Goal: Task Accomplishment & Management: Manage account settings

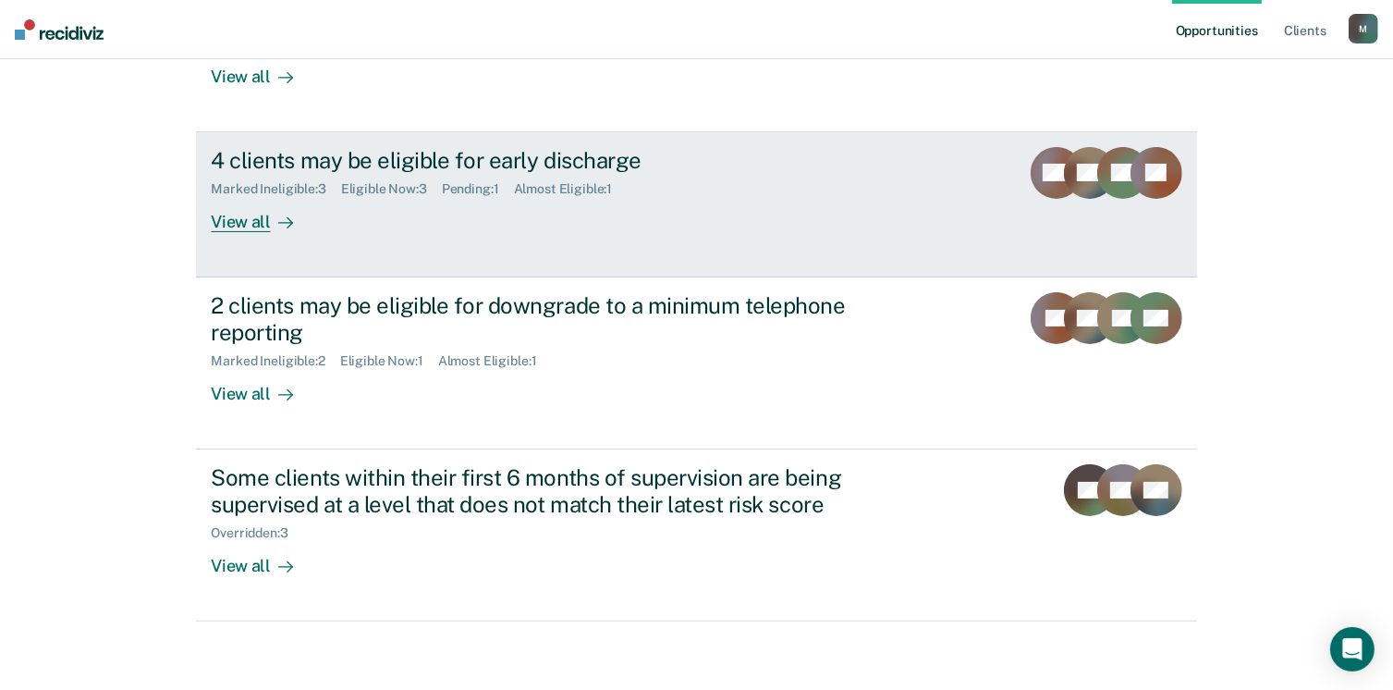
scroll to position [295, 0]
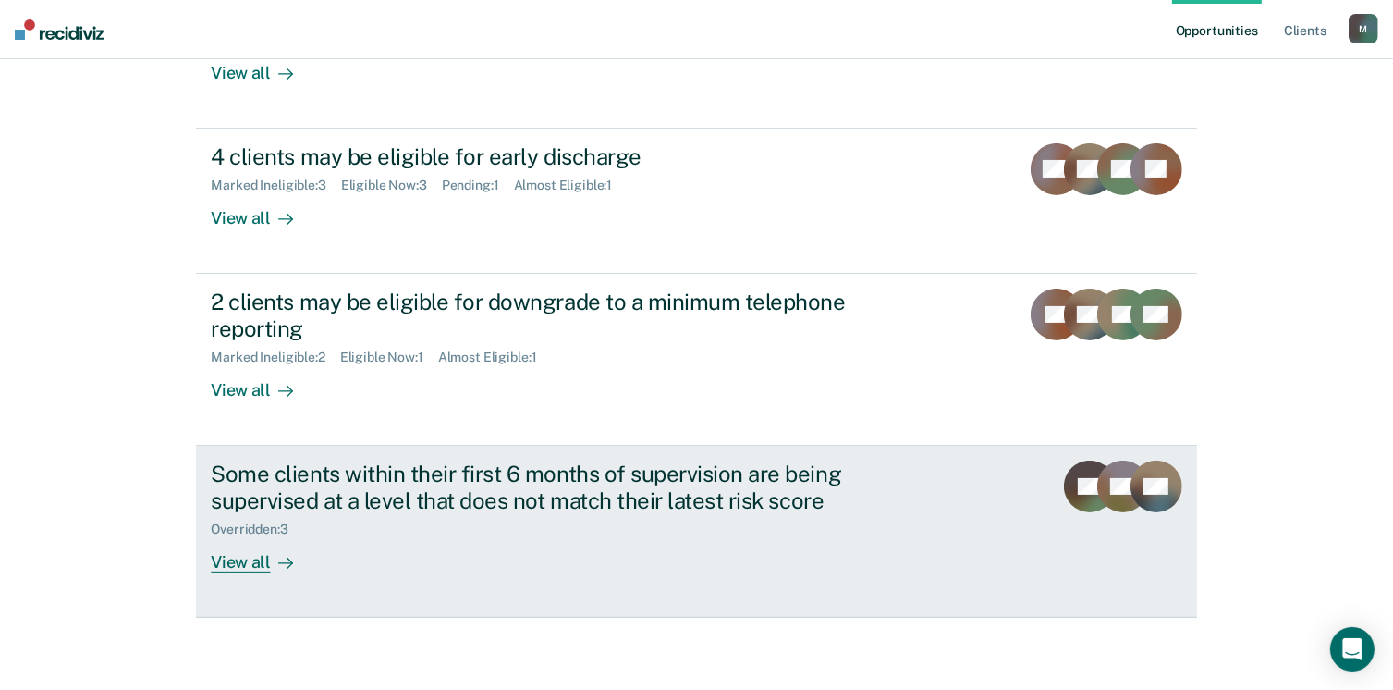
click at [308, 532] on div "Overridden : 3" at bounding box center [535, 525] width 649 height 23
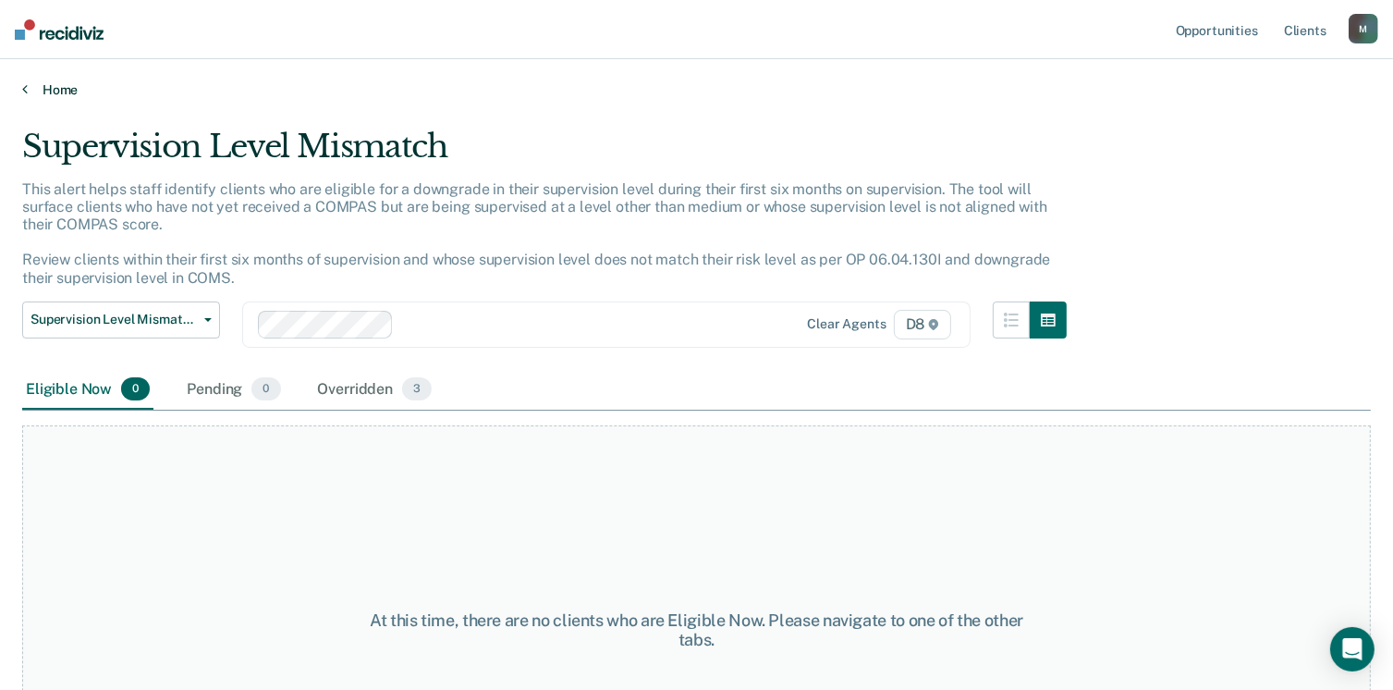
click at [37, 94] on link "Home" at bounding box center [696, 89] width 1349 height 17
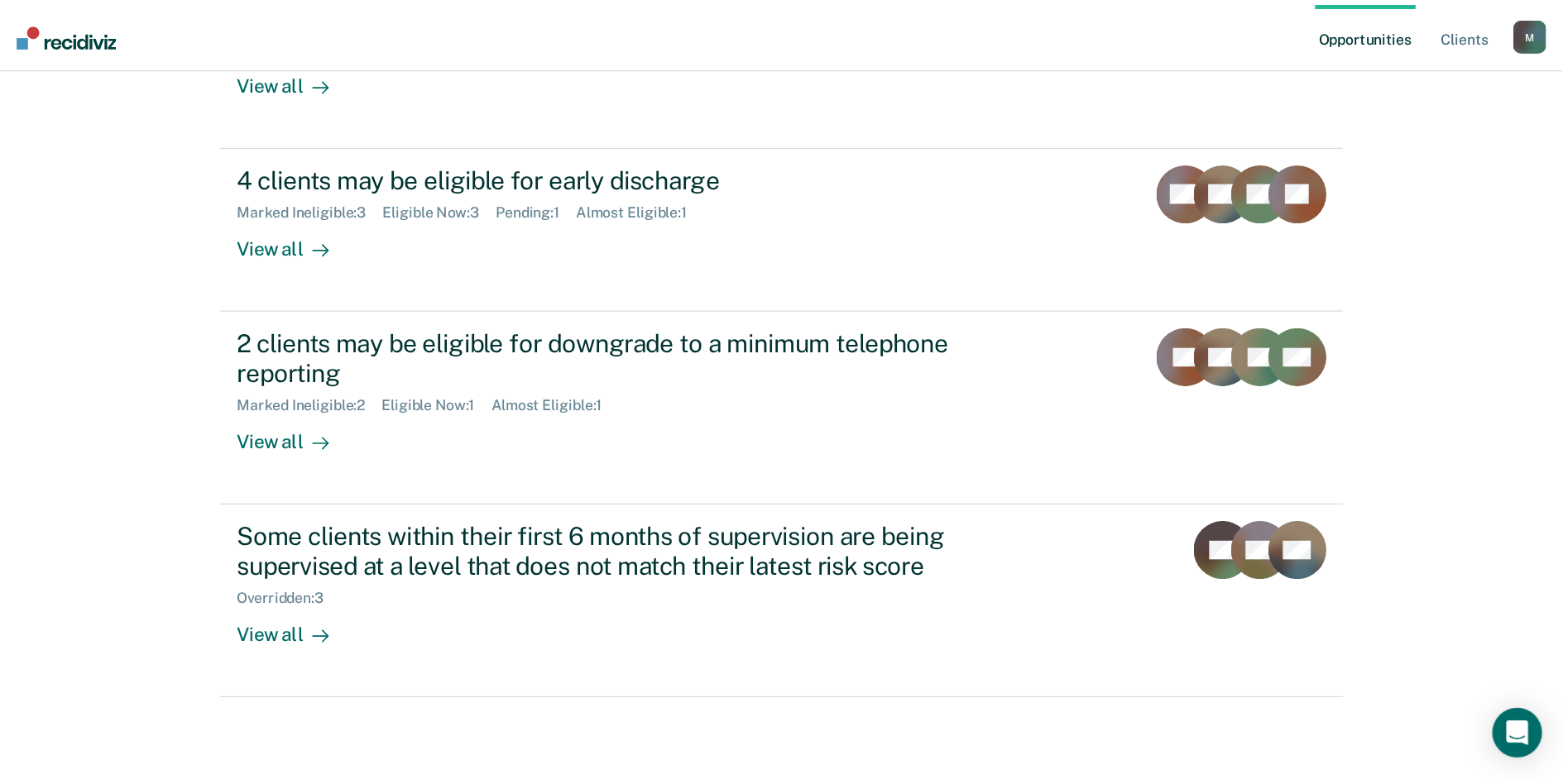
scroll to position [64, 0]
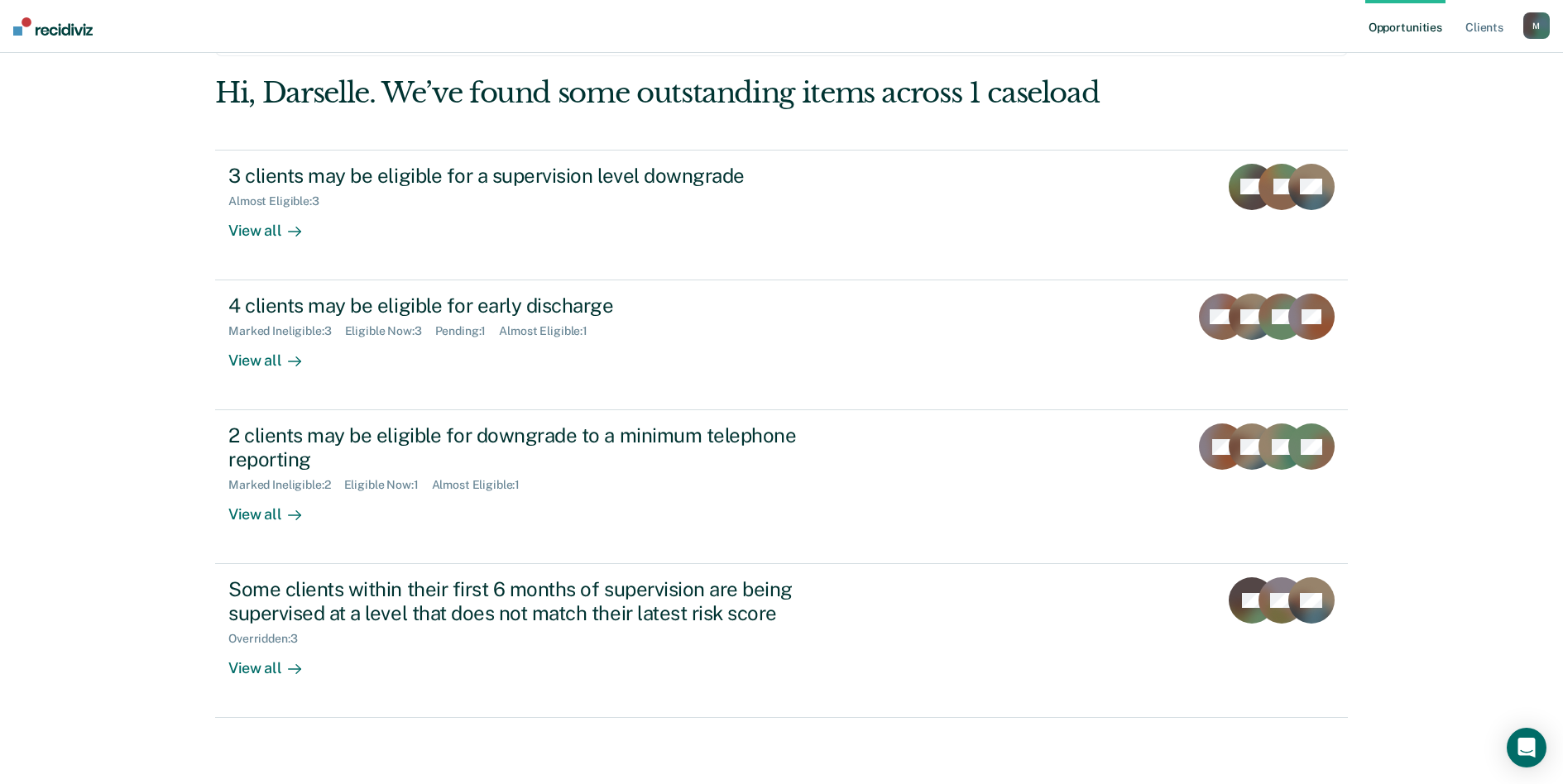
click at [1259, 387] on div "Opportunities Client s [EMAIL_ADDRESS][US_STATE][DOMAIN_NAME] M Profile How it …" at bounding box center [782, 360] width 1563 height 848
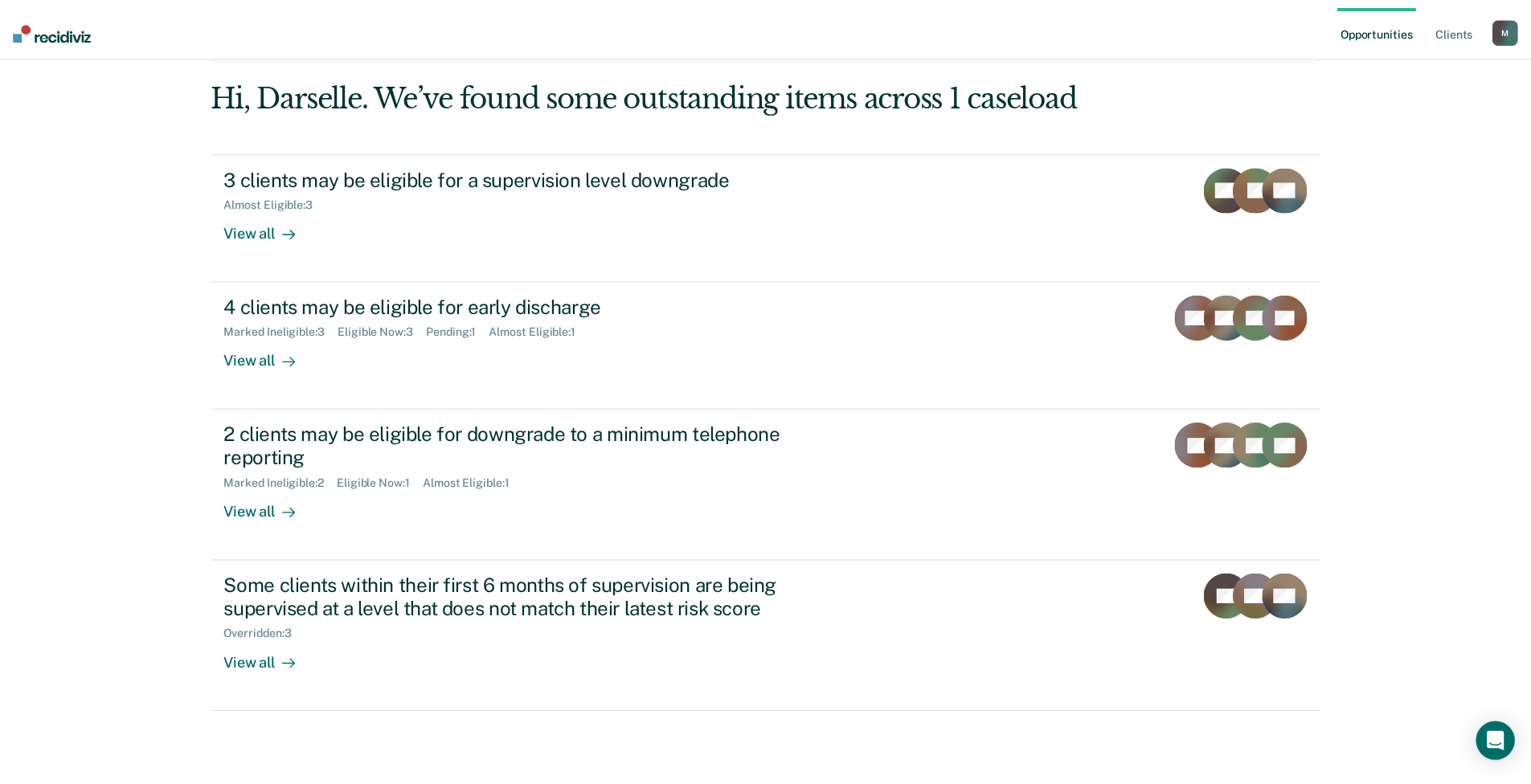
scroll to position [40, 0]
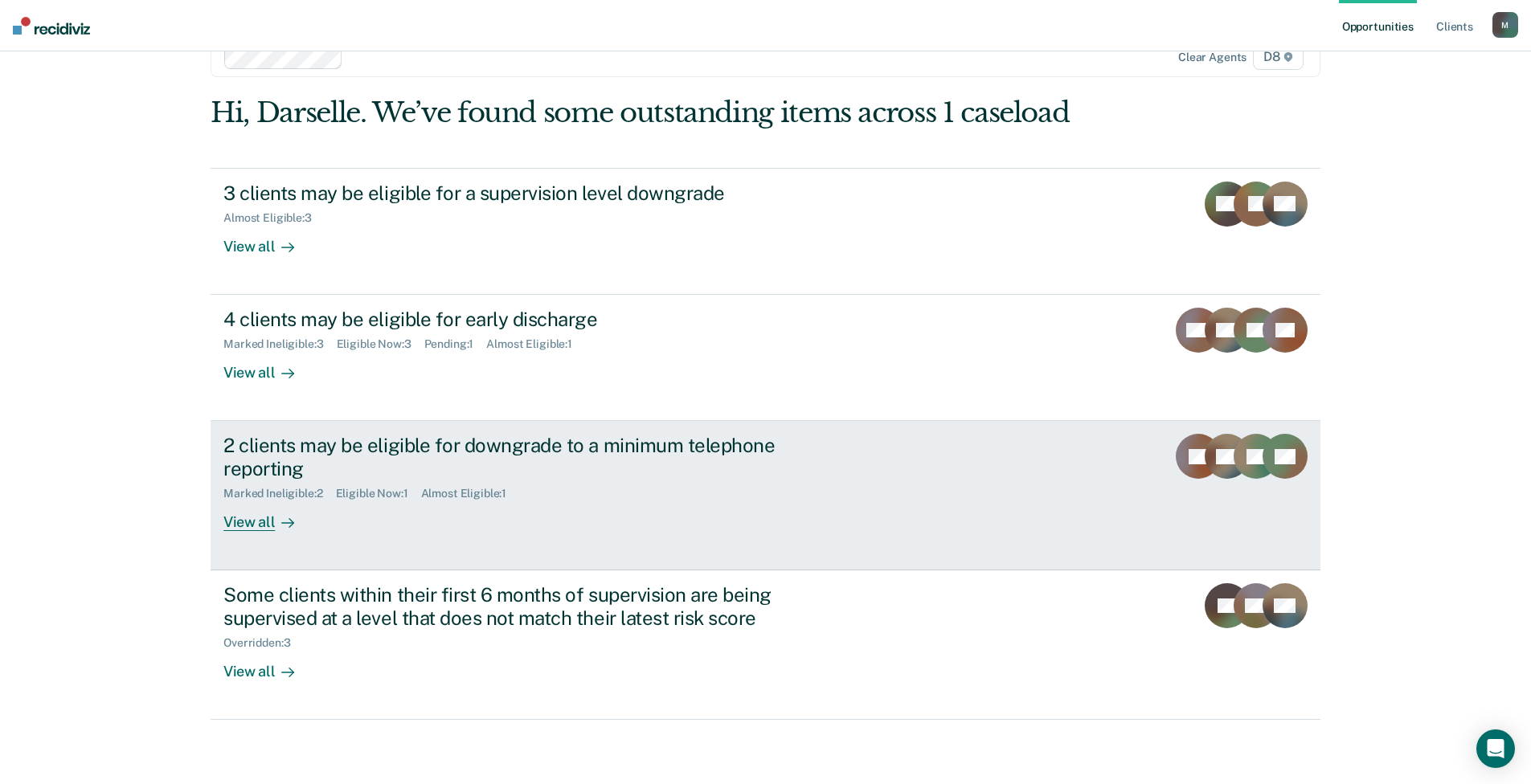
click at [490, 520] on div "2 clients may be eligible for downgrade to a minimum telephone reporting Marked…" at bounding box center [524, 482] width 602 height 97
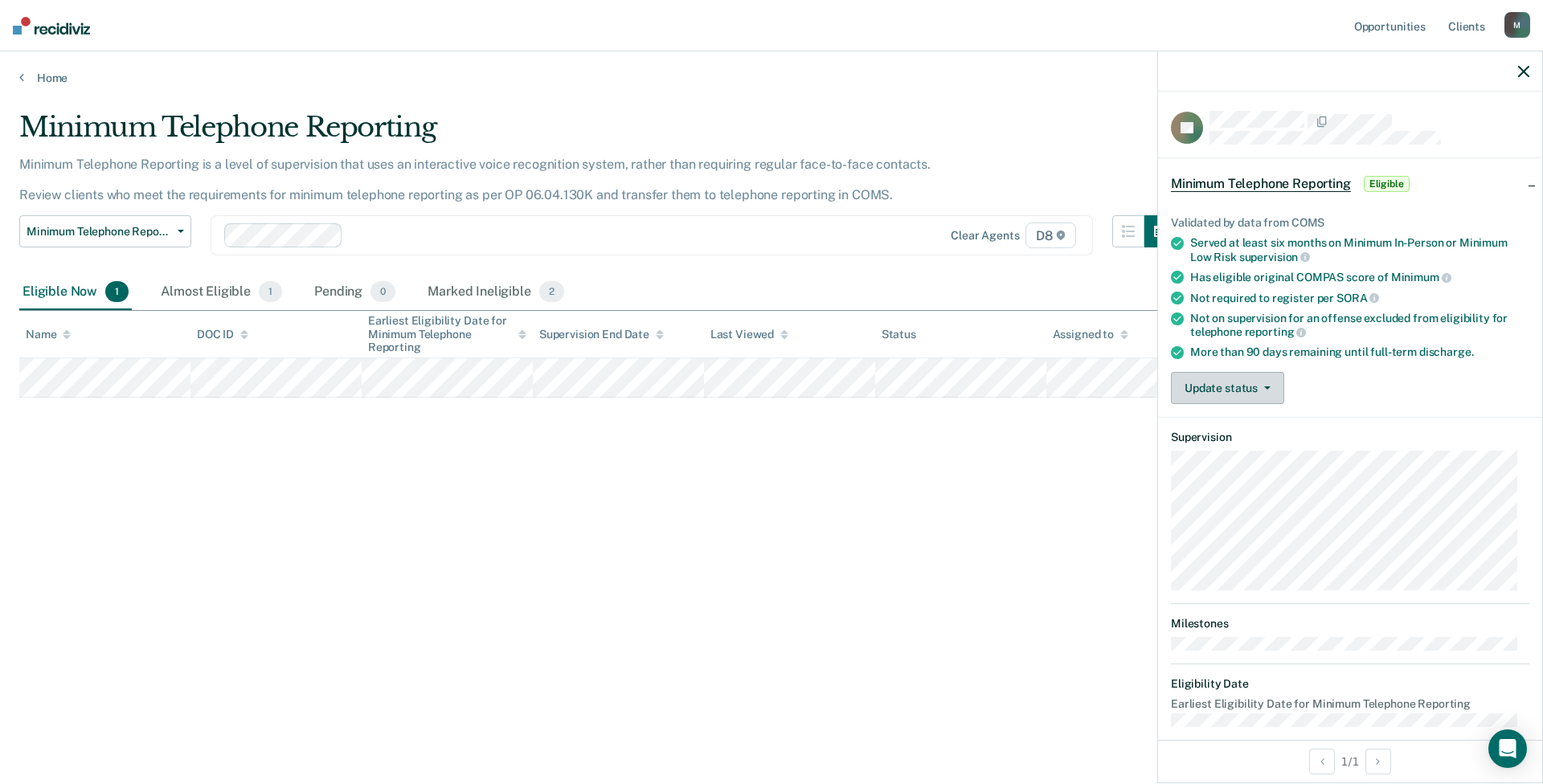
click at [1222, 395] on button "Update status" at bounding box center [1227, 388] width 113 height 32
click at [1222, 462] on button "Mark Ineligible" at bounding box center [1248, 453] width 155 height 26
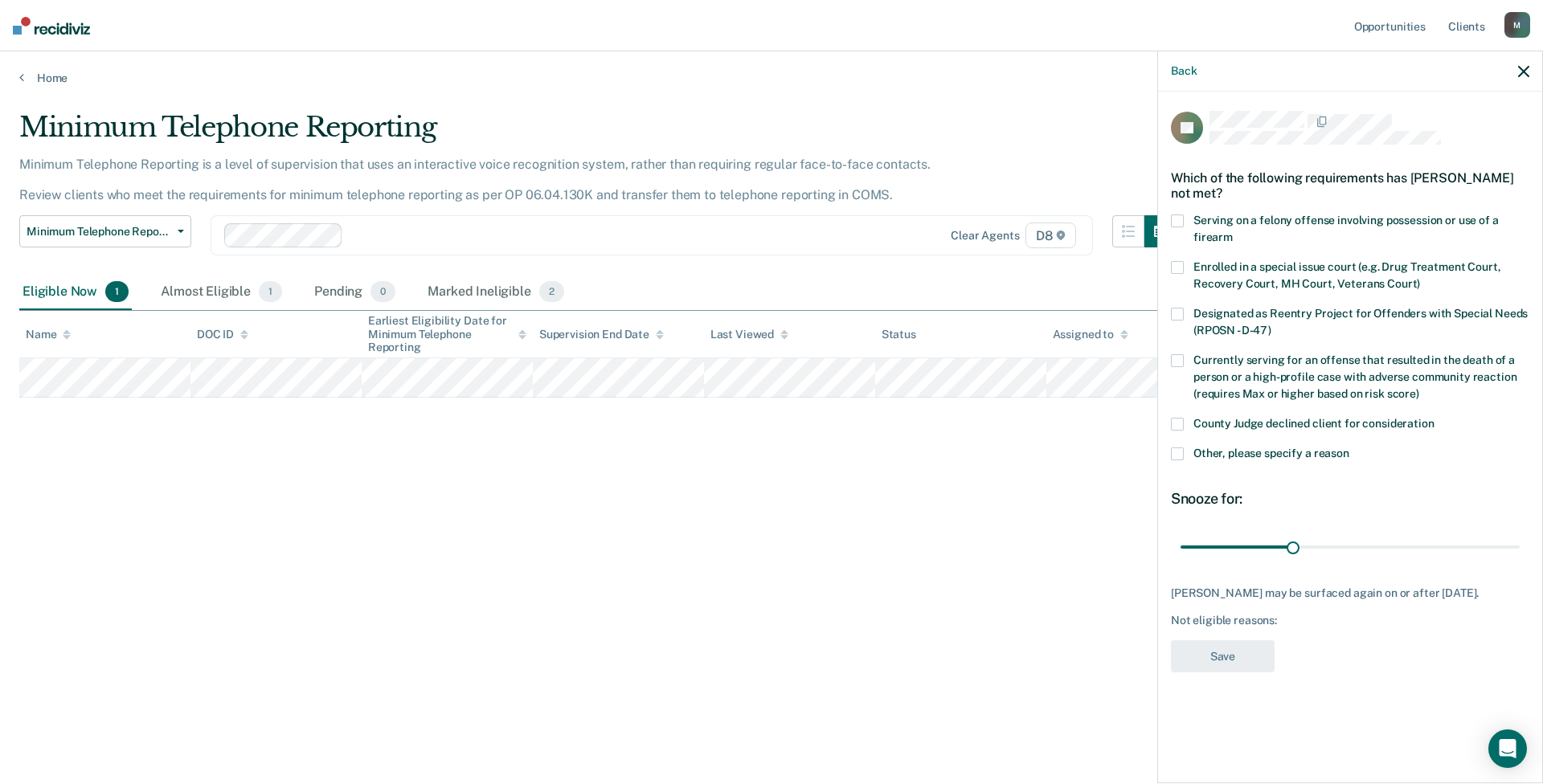
click at [1192, 456] on label "Other, please specify a reason" at bounding box center [1350, 455] width 358 height 17
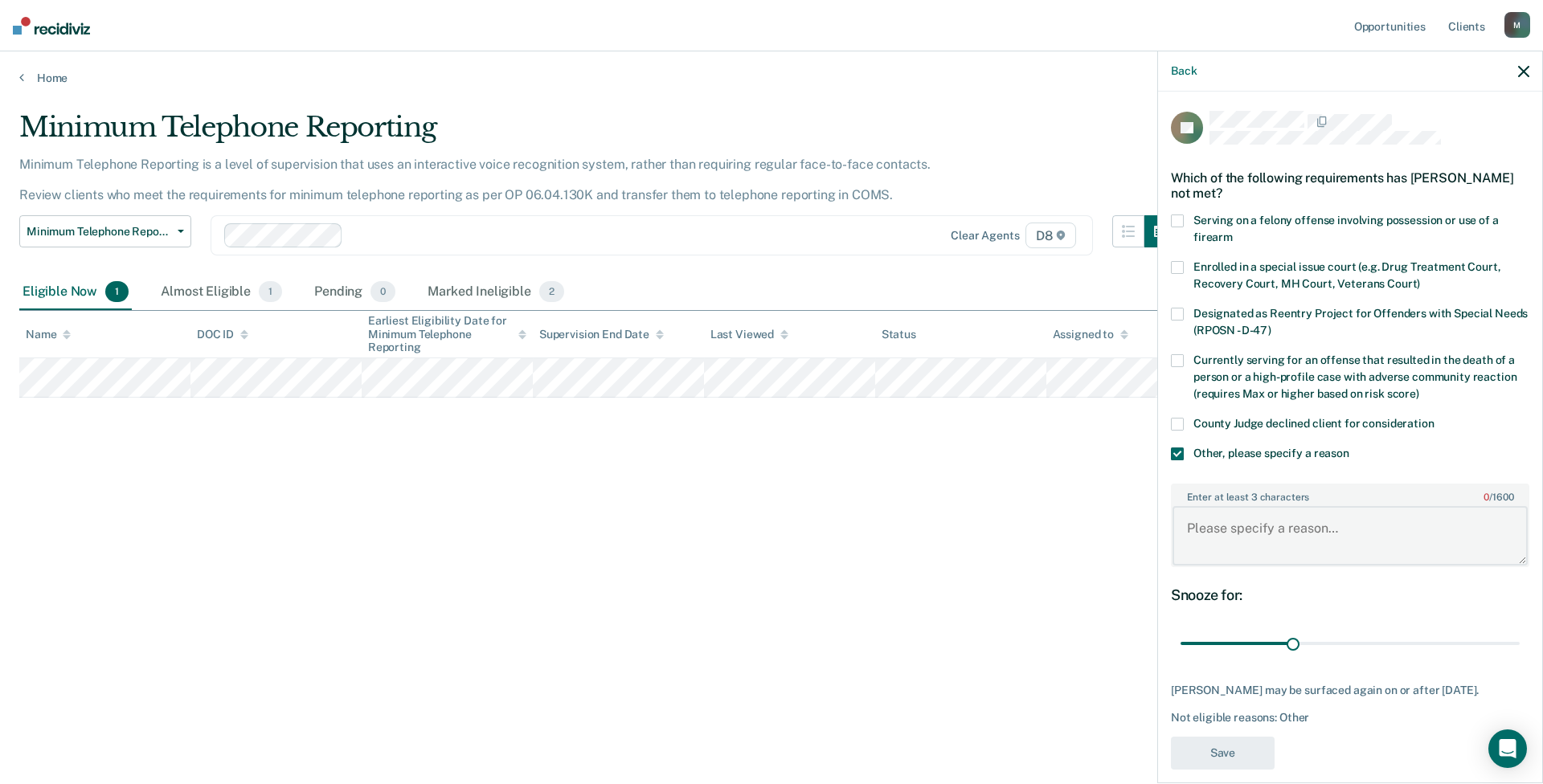
click at [1222, 532] on textarea "Enter at least 3 characters 0 / 1600" at bounding box center [1350, 535] width 356 height 59
click at [1222, 535] on textarea "Enter at least 3 characters 0 / 1600" at bounding box center [1350, 535] width 356 height 59
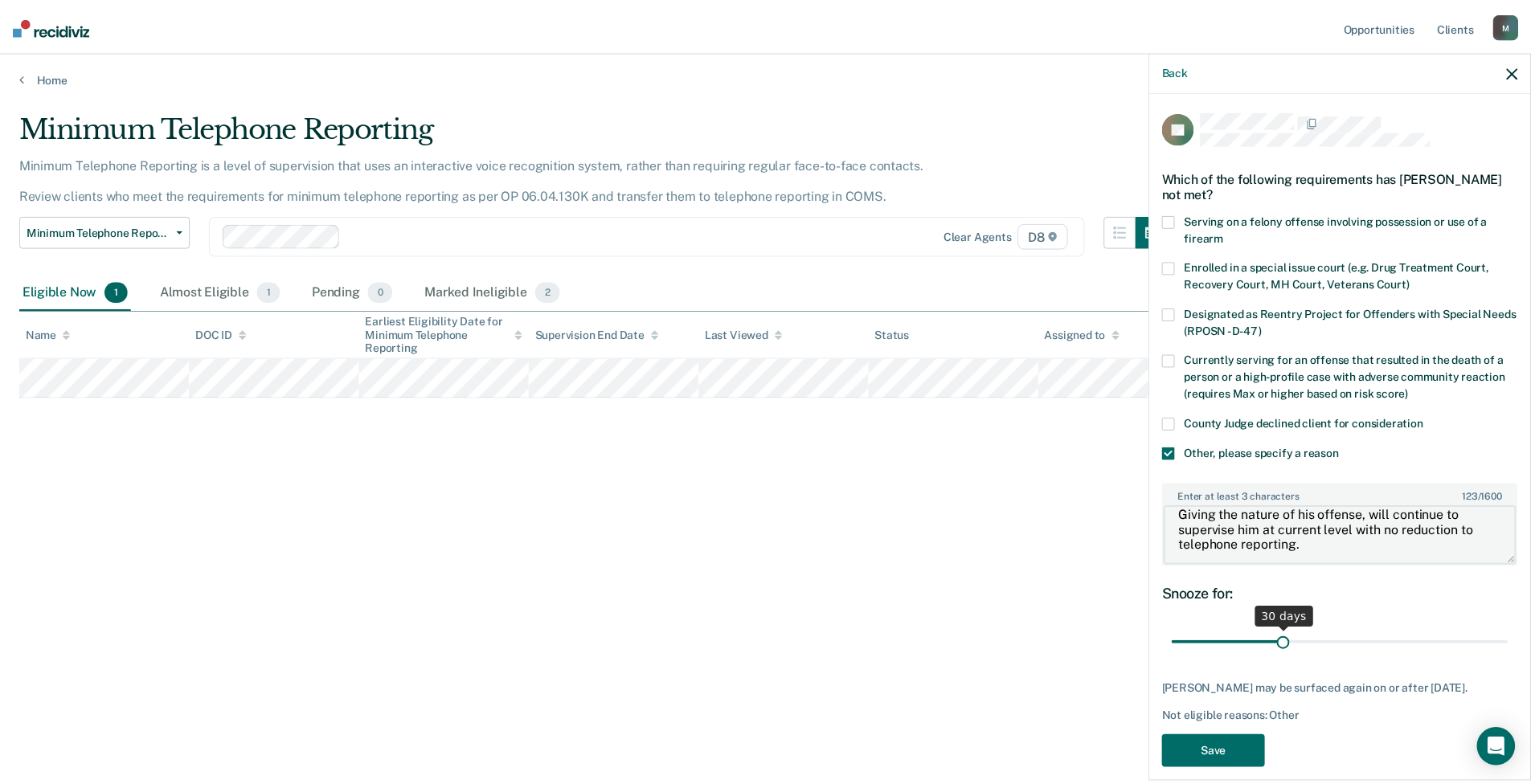
scroll to position [16, 0]
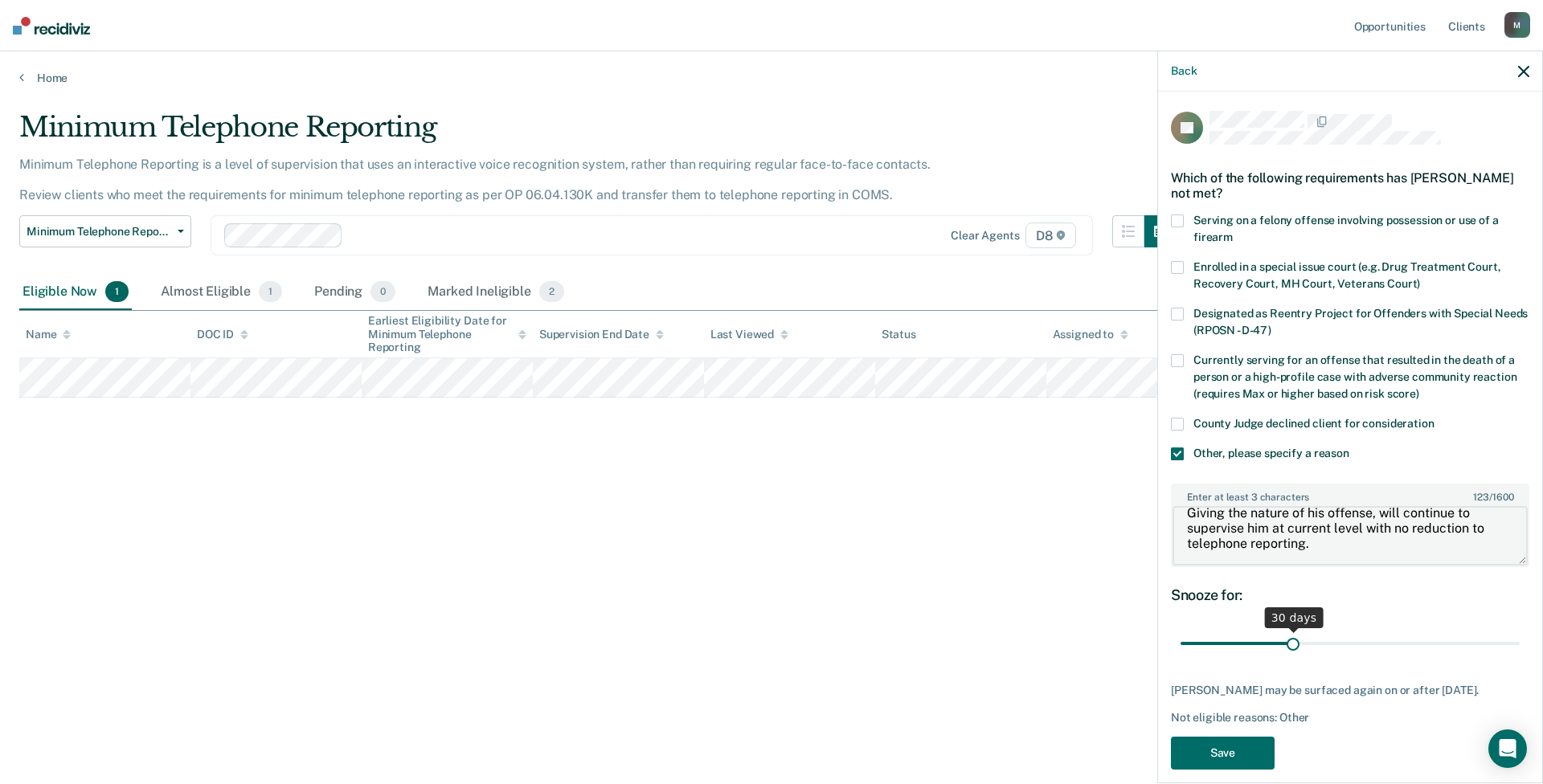
type textarea "Giving the nature of his offense, will continue to supervise him at current lev…"
drag, startPoint x: 1282, startPoint y: 637, endPoint x: 1606, endPoint y: 654, distance: 324.4
type input "90"
click at [1222, 599] on input "range" at bounding box center [1350, 644] width 339 height 28
click at [1222, 599] on button "Save" at bounding box center [1222, 754] width 103 height 33
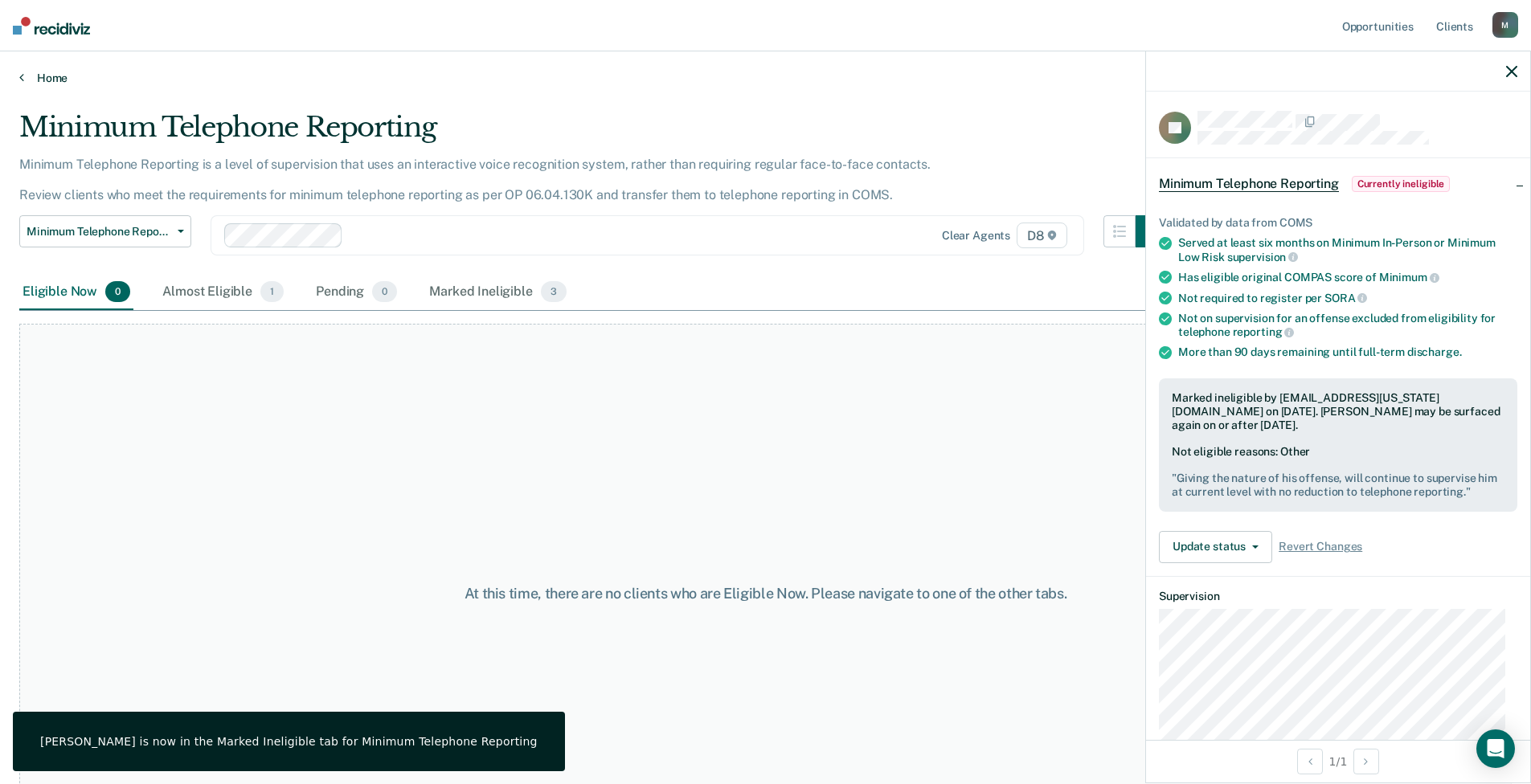
click at [23, 80] on icon at bounding box center [22, 76] width 5 height 13
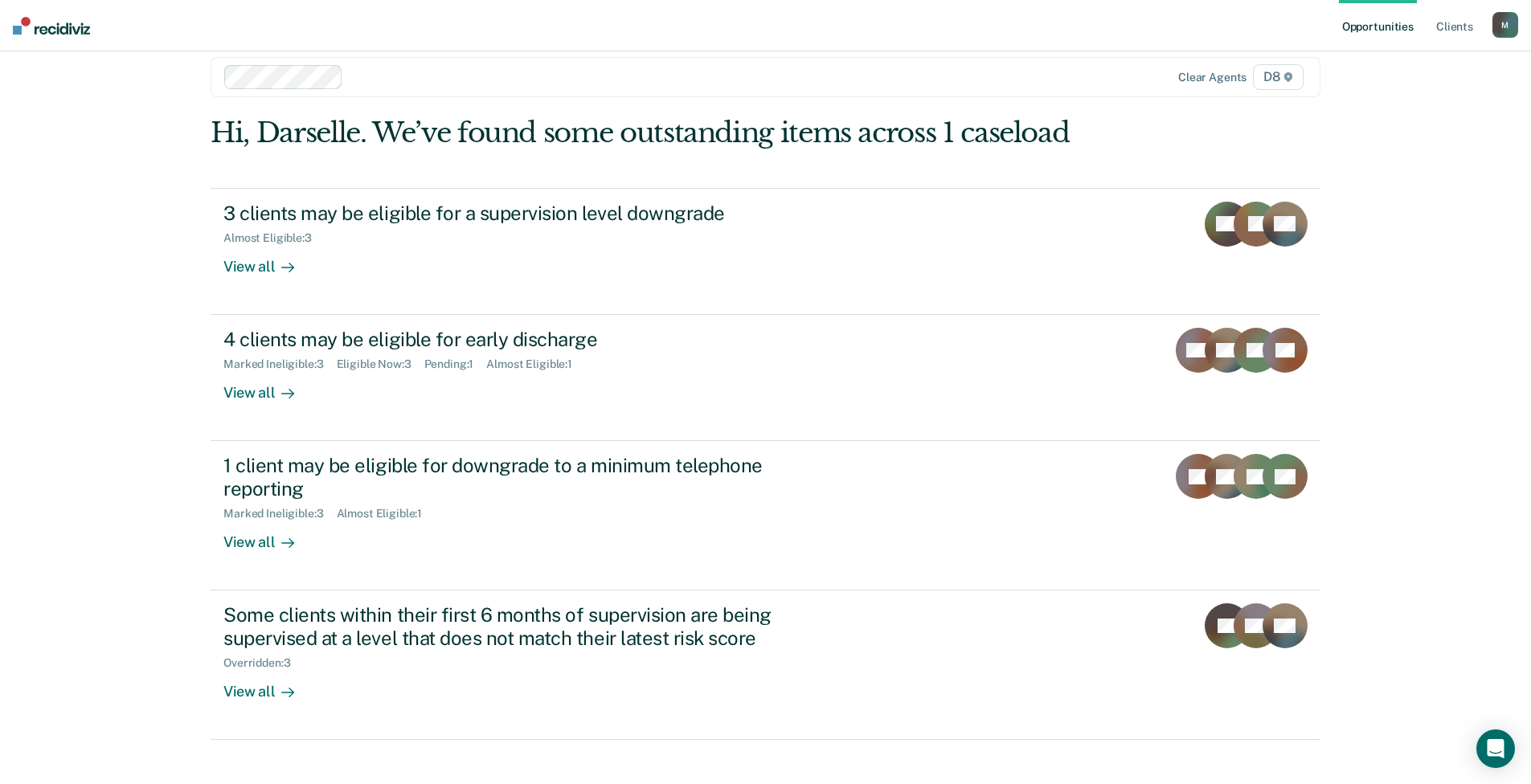
scroll to position [40, 0]
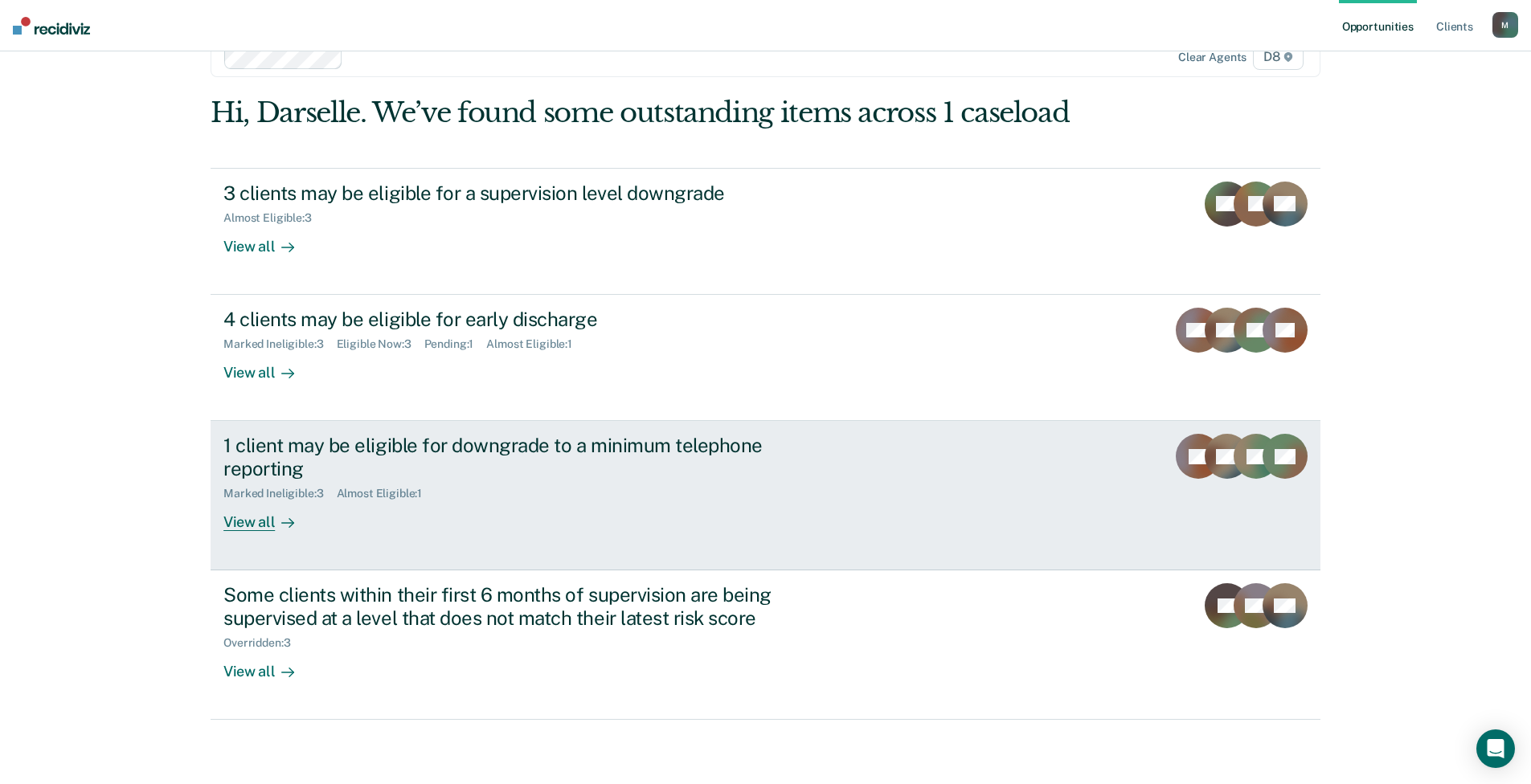
click at [782, 530] on div "1 client may be eligible for downgrade to a minimum telephone reporting Marked …" at bounding box center [524, 482] width 602 height 97
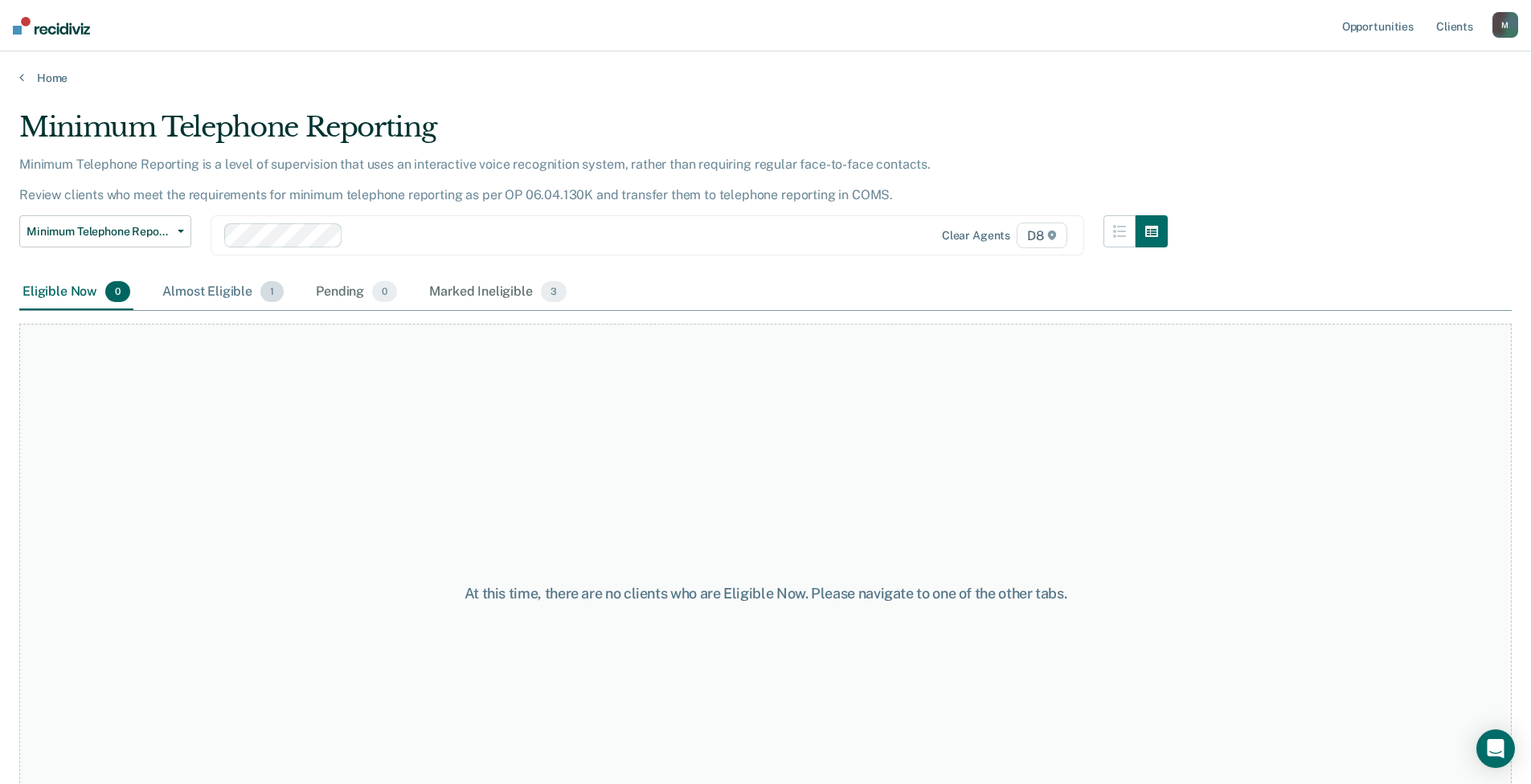
click at [195, 297] on div "Almost Eligible 1" at bounding box center [223, 292] width 128 height 36
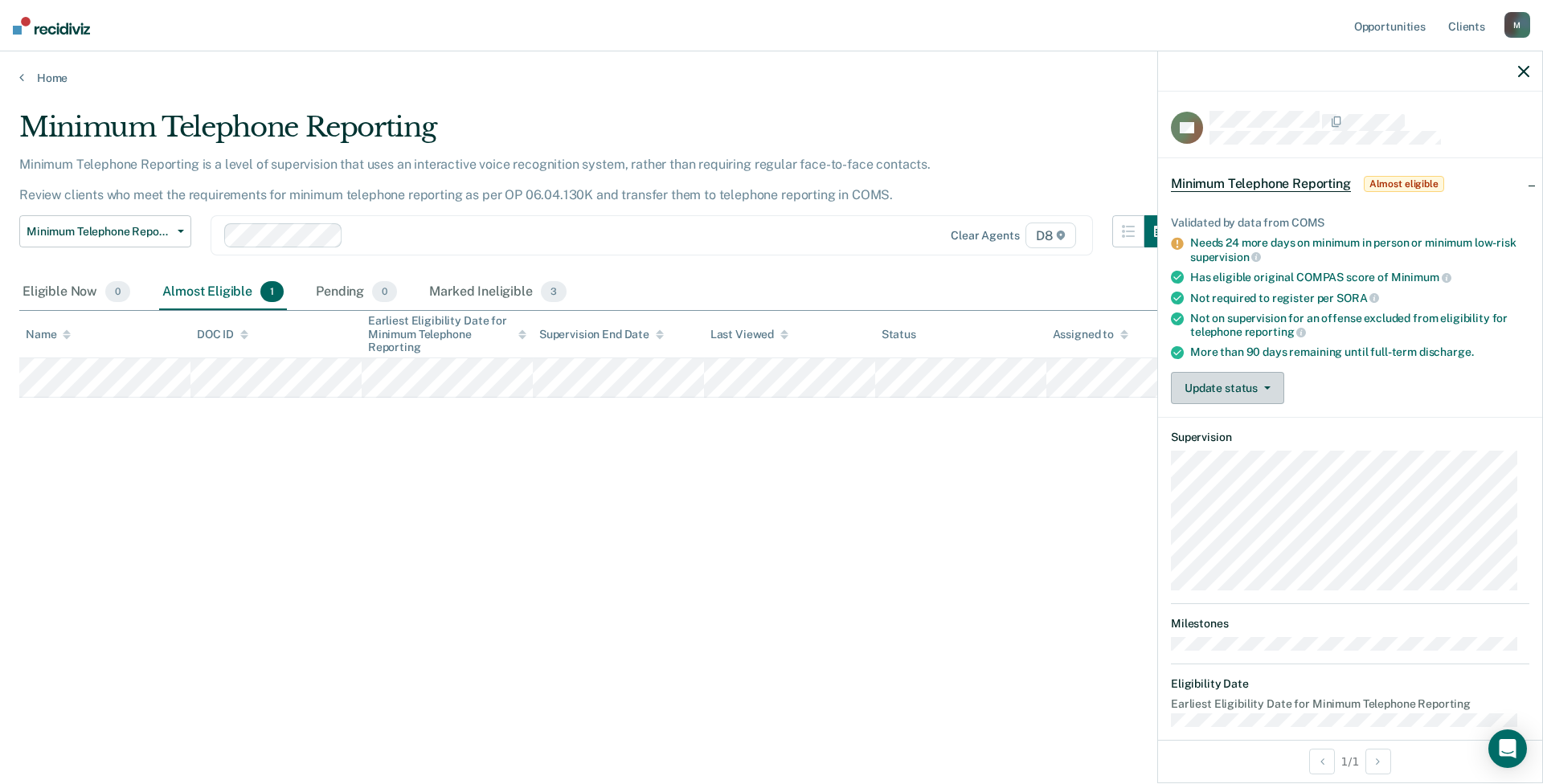
click at [1222, 379] on button "Update status" at bounding box center [1227, 388] width 113 height 32
click at [1222, 458] on button "Mark Ineligible" at bounding box center [1248, 453] width 155 height 26
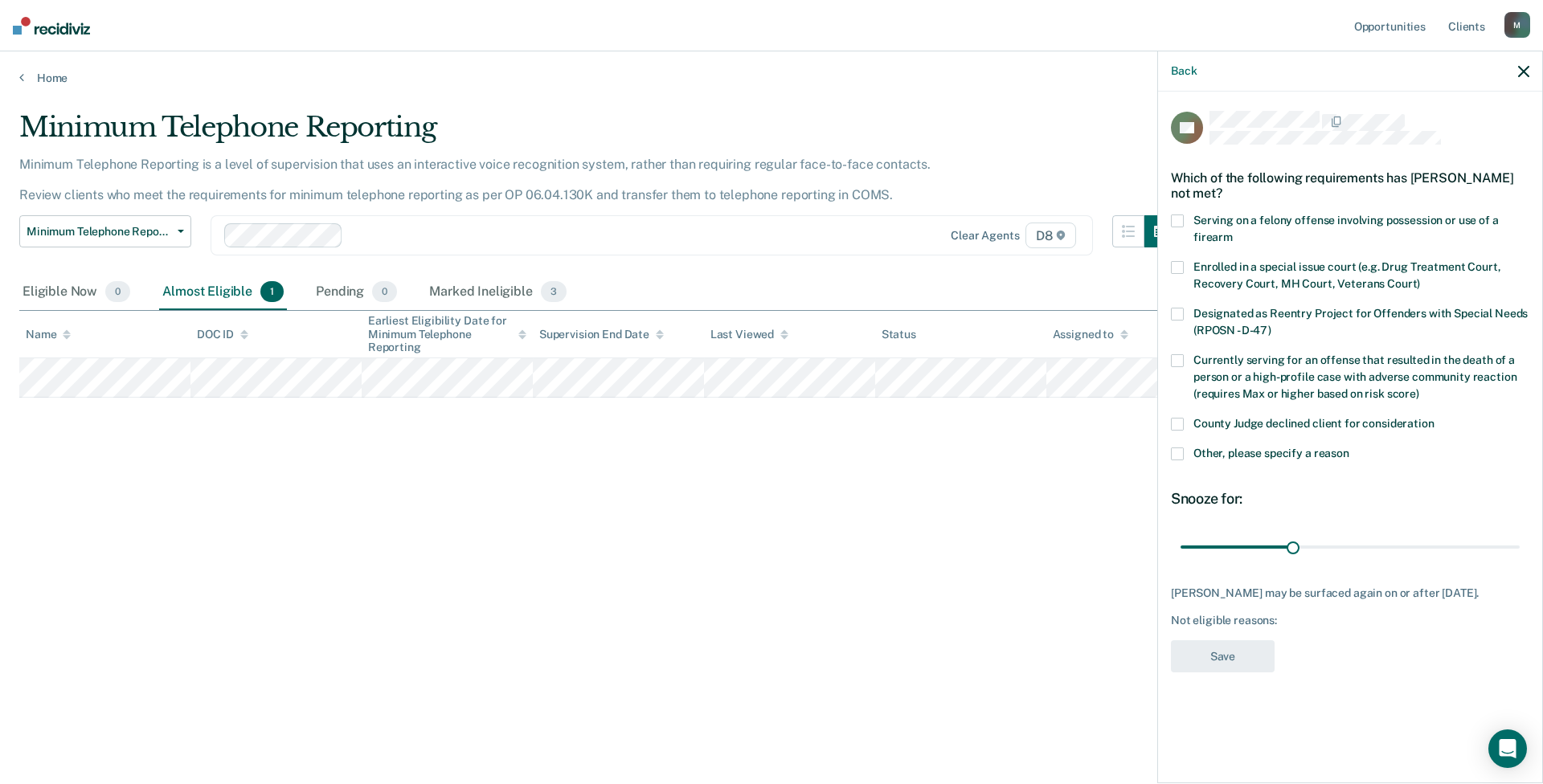
click at [1182, 449] on span at bounding box center [1177, 454] width 13 height 13
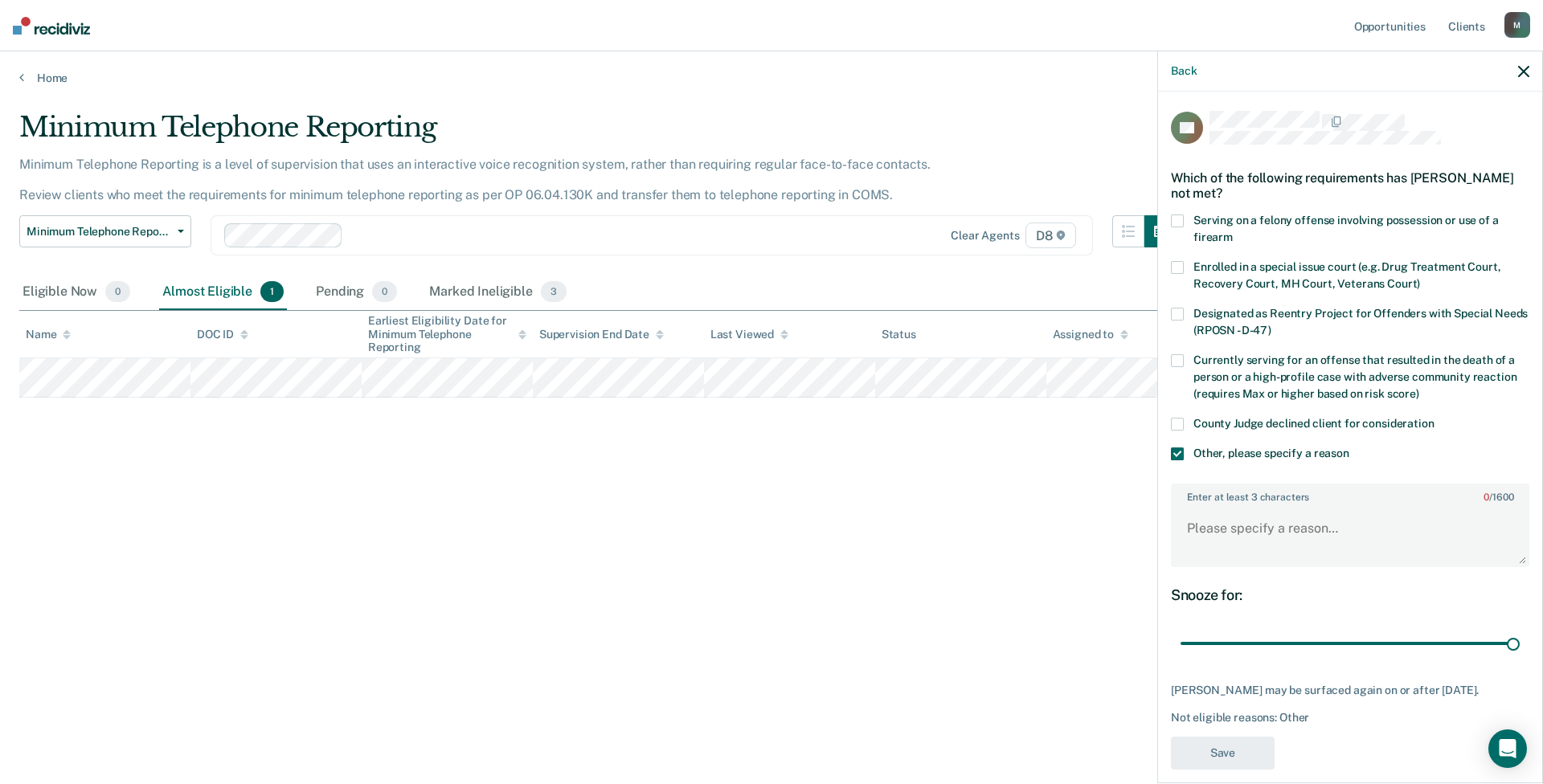
drag, startPoint x: 1284, startPoint y: 637, endPoint x: 1407, endPoint y: 550, distance: 150.7
type input "90"
click at [1222, 599] on input "range" at bounding box center [1350, 644] width 339 height 28
click at [1222, 515] on textarea "Enter at least 3 characters 0 / 1600" at bounding box center [1350, 535] width 356 height 59
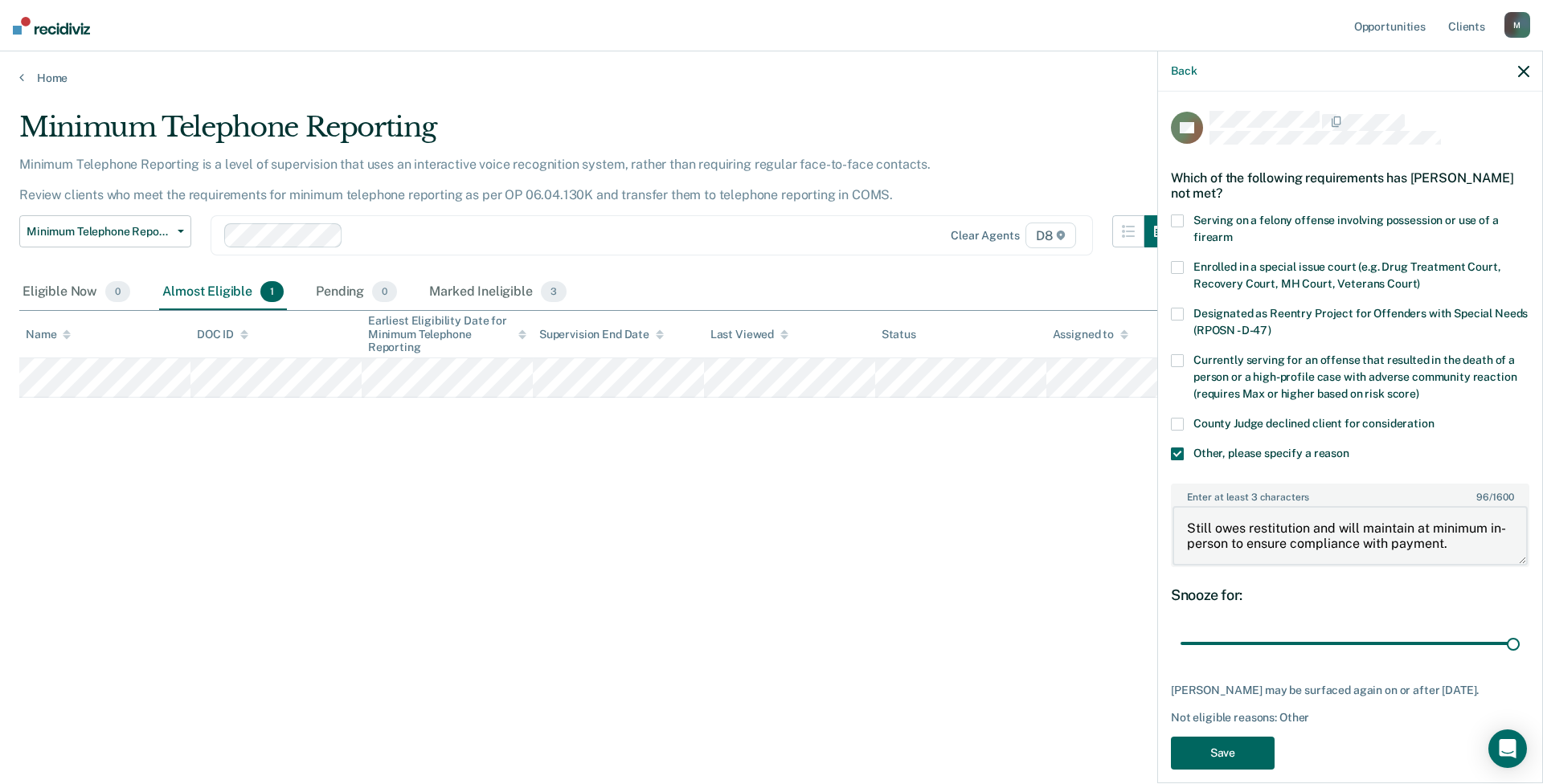
type textarea "Still owes restitution and will maintain at minimum in-person to ensure complia…"
click at [1222, 599] on button "Save" at bounding box center [1222, 754] width 103 height 33
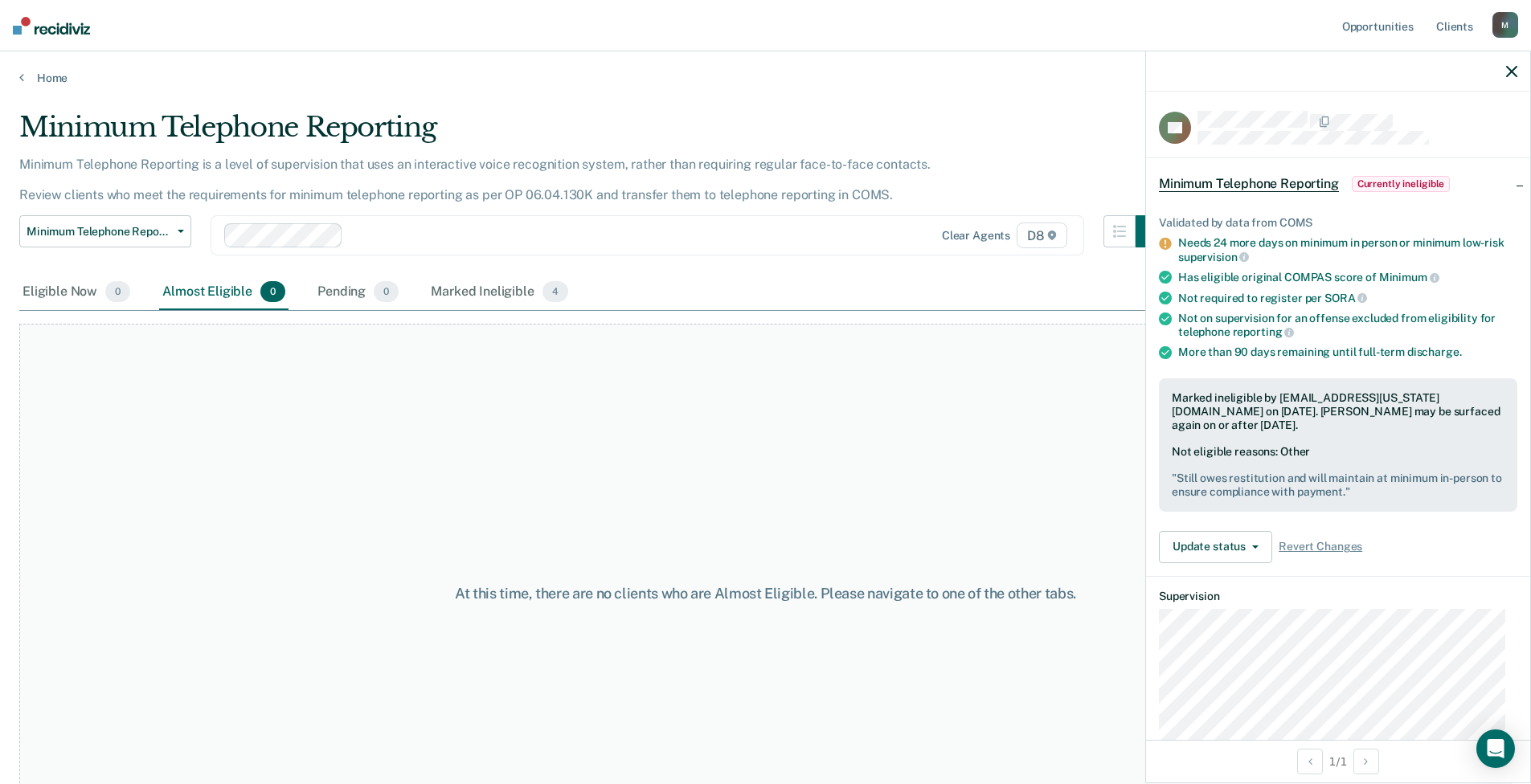
click at [277, 430] on div "At this time, there are no clients who are Almost Eligible. Please navigate to …" at bounding box center [765, 594] width 1493 height 540
click at [18, 78] on div "Home" at bounding box center [765, 68] width 1531 height 34
click at [46, 82] on link "Home" at bounding box center [765, 77] width 1493 height 15
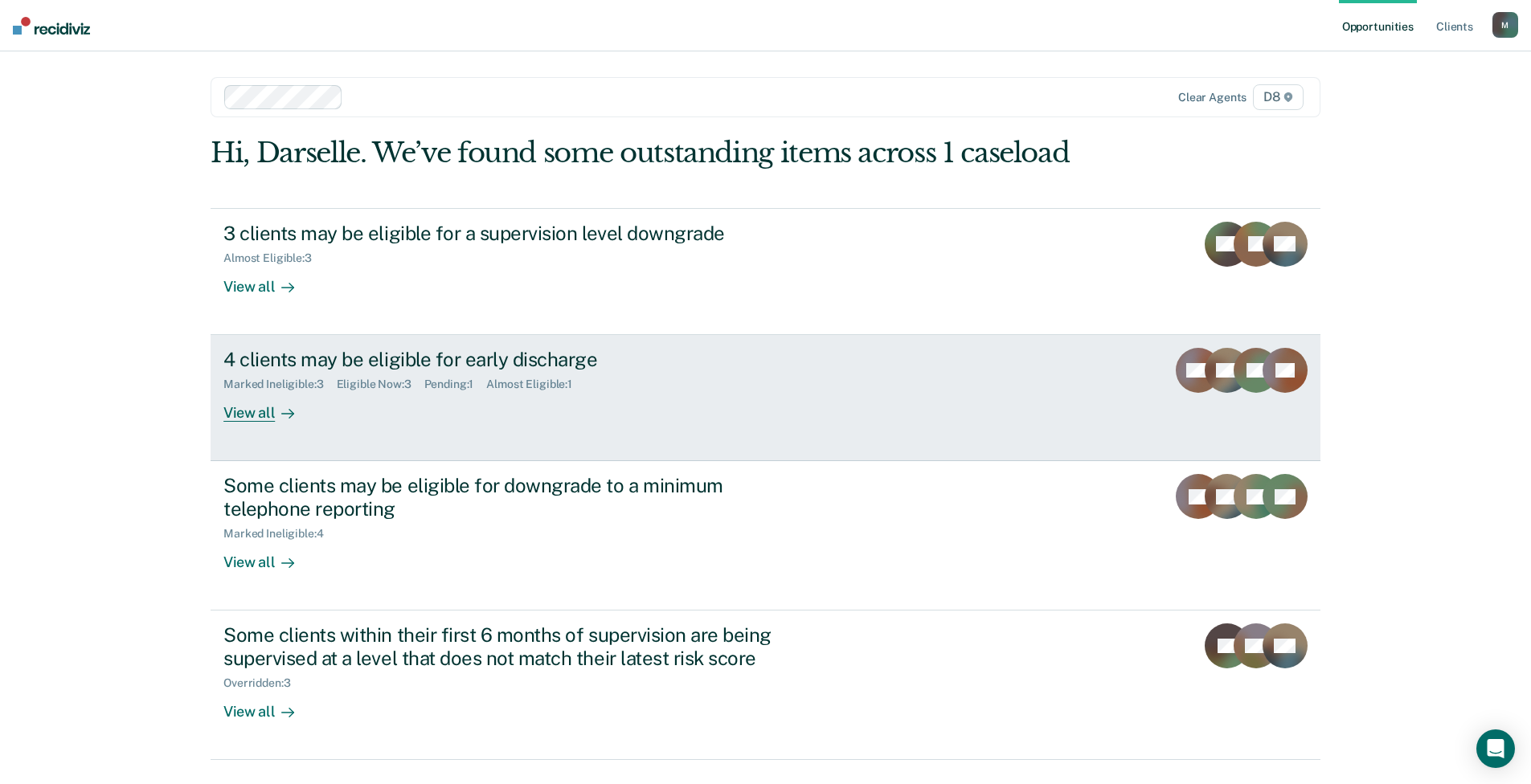
click at [537, 434] on link "4 clients may be eligible for early discharge Marked Ineligible : 3 Eligible No…" at bounding box center [765, 397] width 1110 height 126
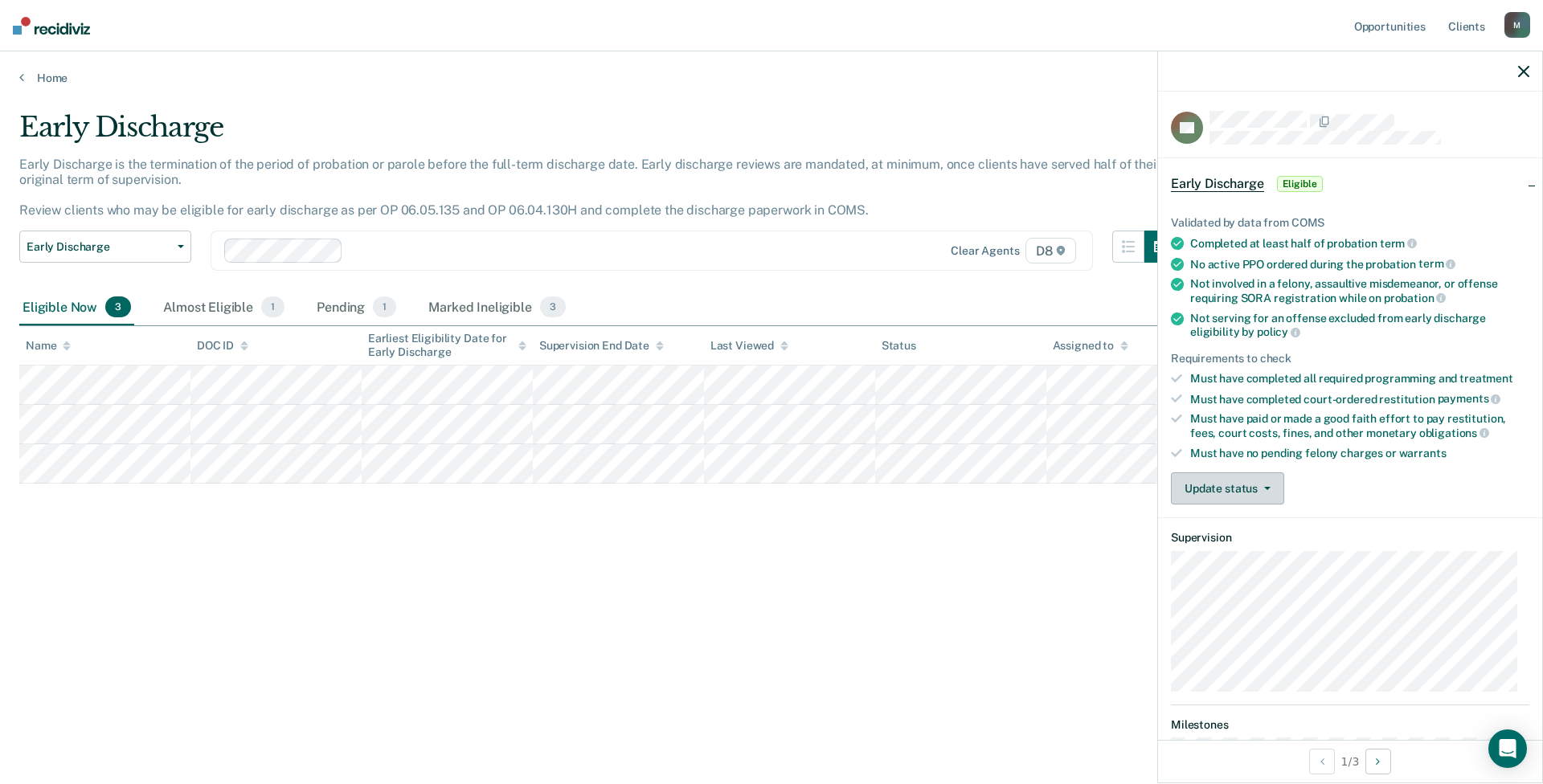
click at [1220, 495] on button "Update status" at bounding box center [1227, 488] width 113 height 32
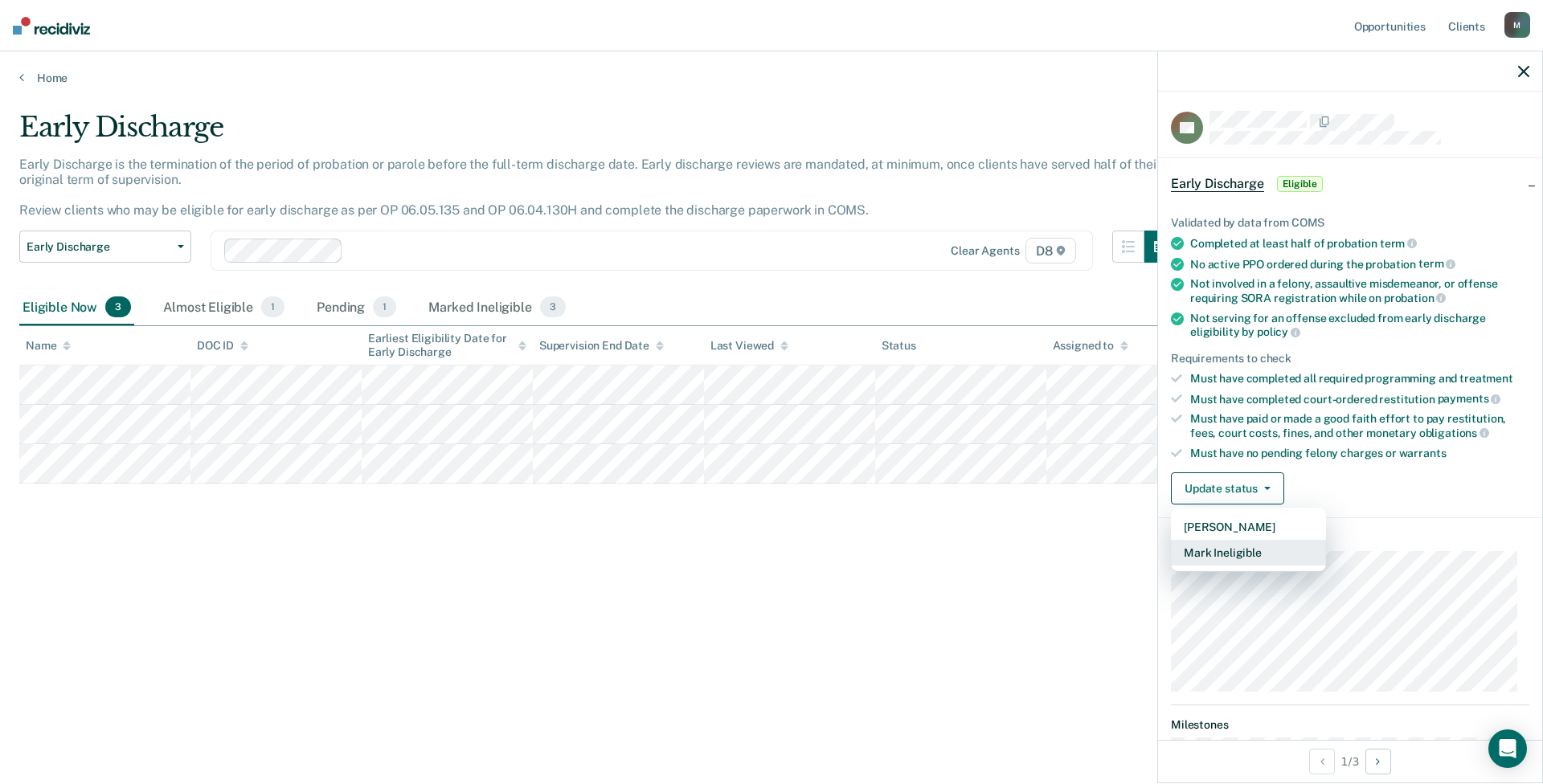
click at [1222, 560] on button "Mark Ineligible" at bounding box center [1248, 553] width 155 height 26
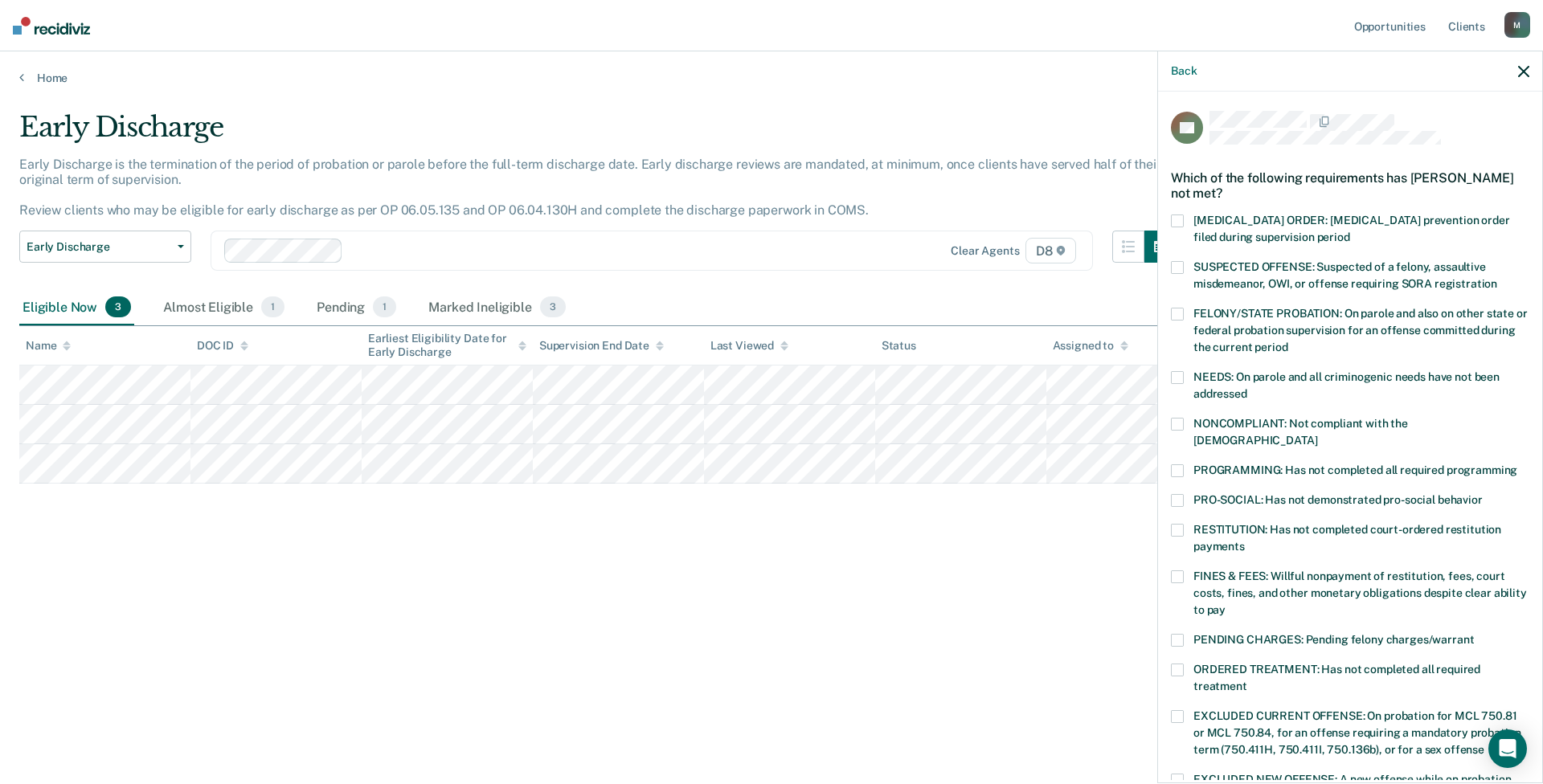
click at [1181, 524] on span at bounding box center [1177, 530] width 13 height 13
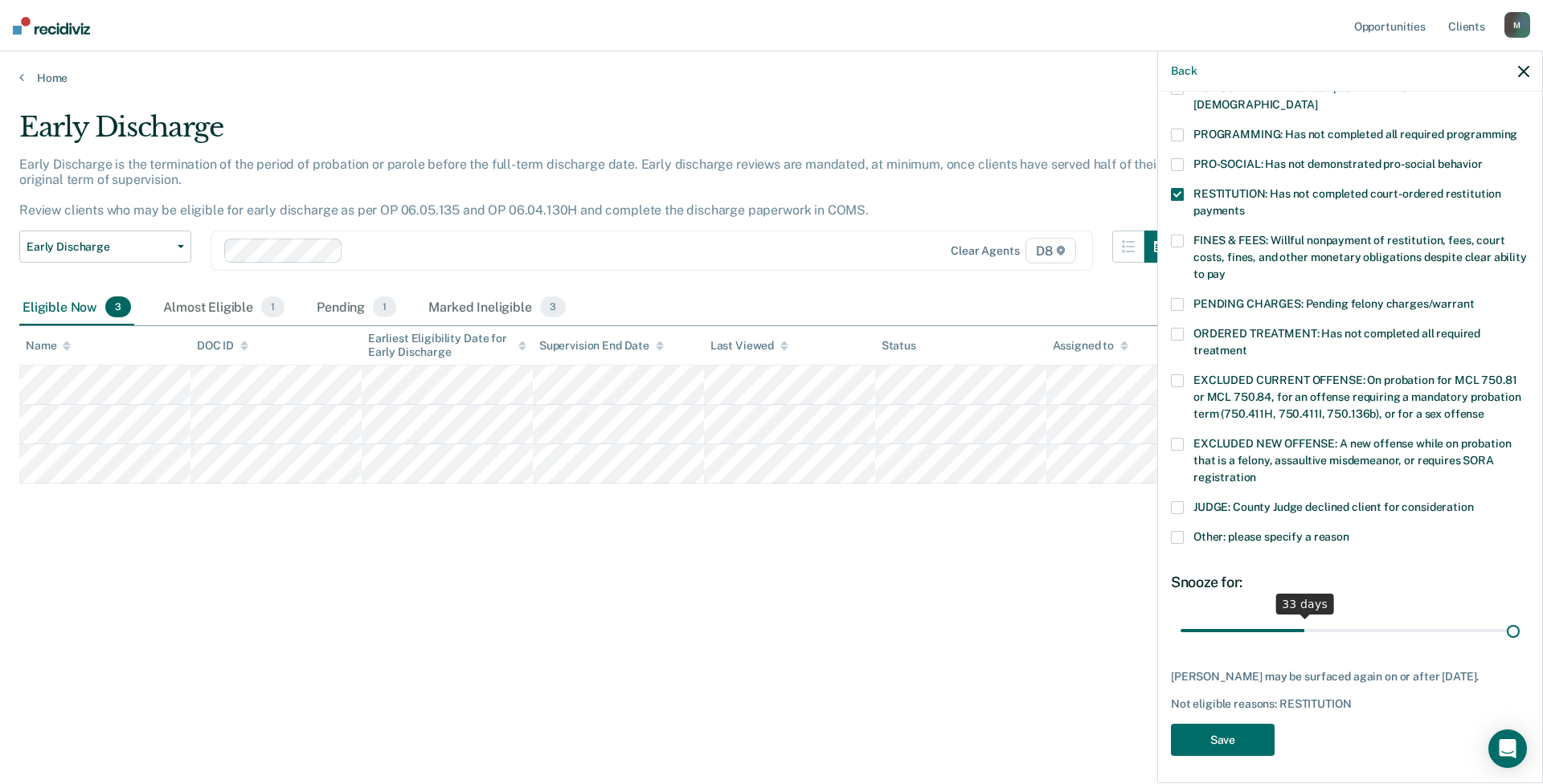
scroll to position [336, 0]
drag, startPoint x: 1289, startPoint y: 608, endPoint x: 1714, endPoint y: 628, distance: 425.5
type input "90"
click at [1222, 599] on input "range" at bounding box center [1350, 630] width 339 height 28
click at [1222, 599] on button "Save" at bounding box center [1222, 741] width 103 height 33
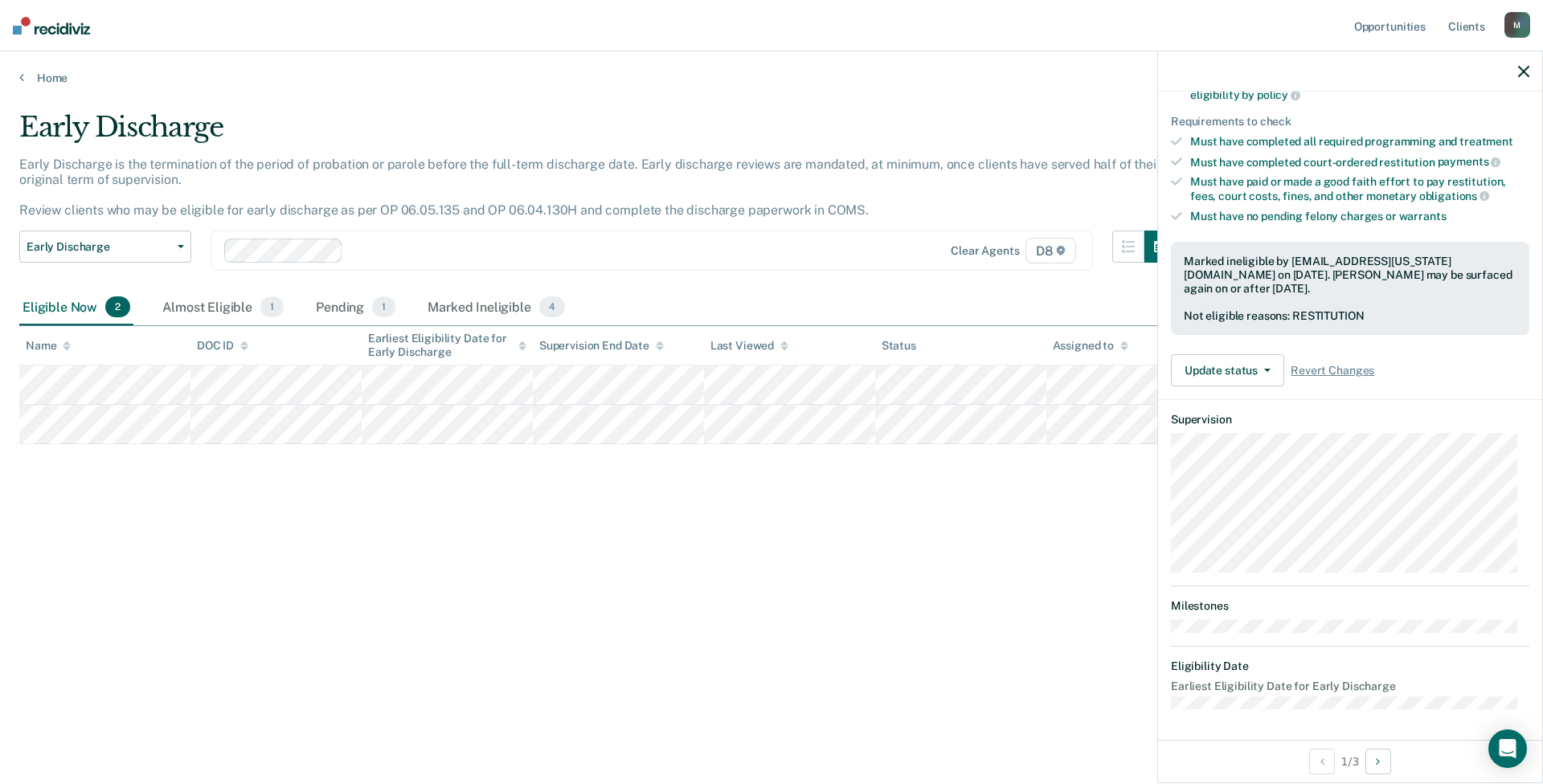
scroll to position [118, 0]
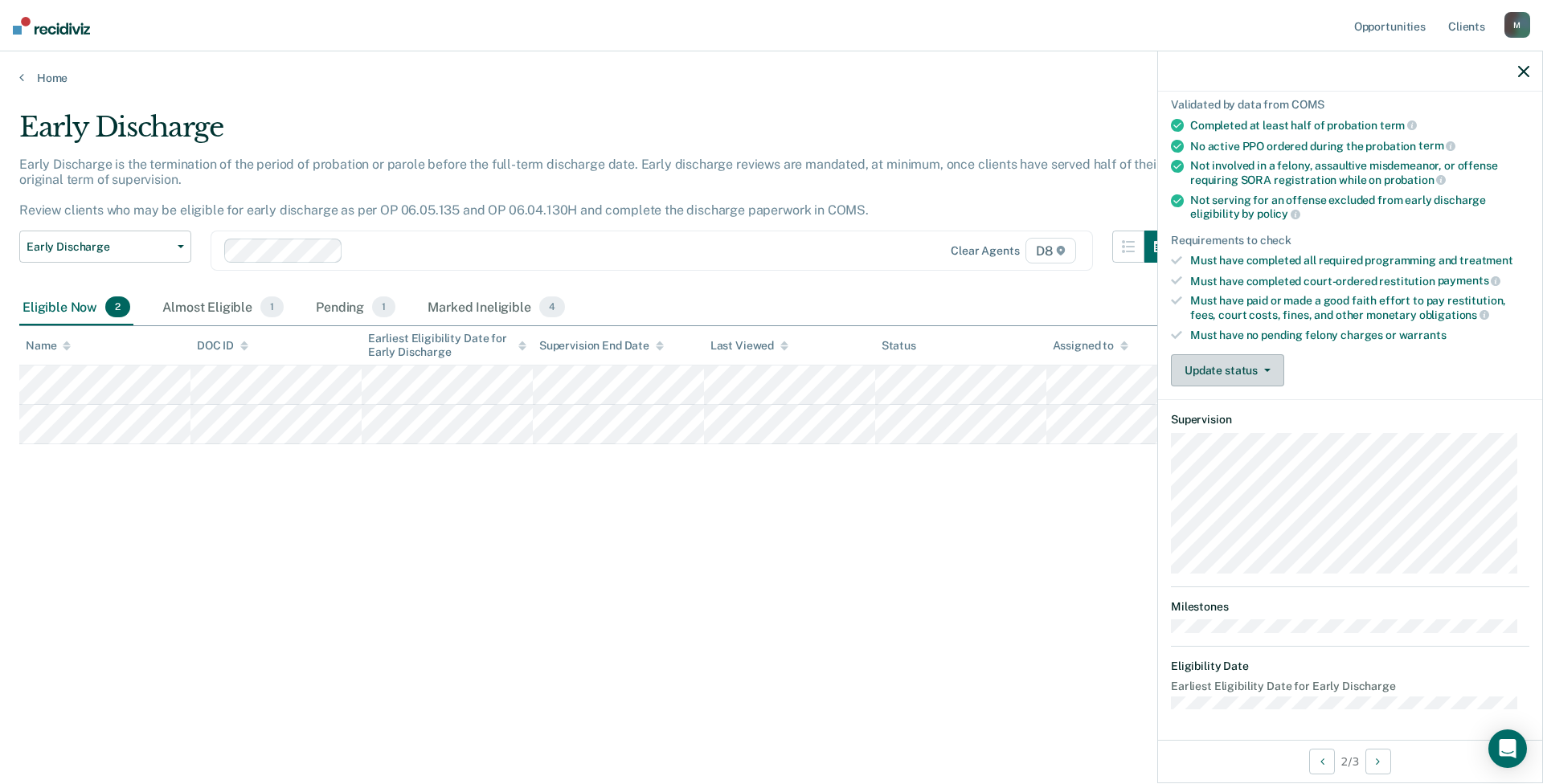
click at [1222, 363] on button "Update status" at bounding box center [1227, 370] width 113 height 32
click at [1222, 436] on button "Mark Ineligible" at bounding box center [1248, 435] width 155 height 26
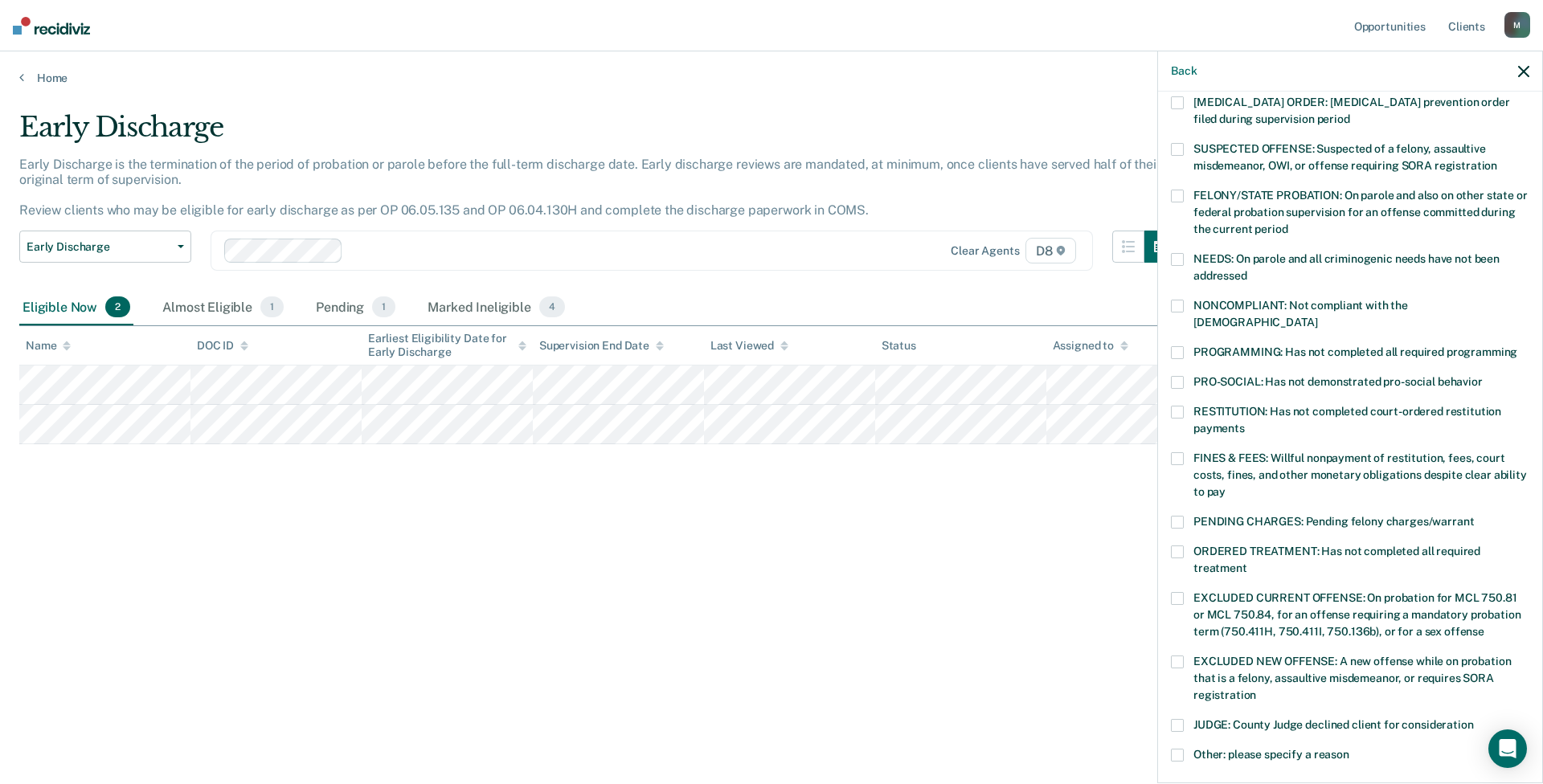
click at [1167, 392] on div "LC Which of the following requirements has [PERSON_NAME] not met? [MEDICAL_DATA…" at bounding box center [1350, 435] width 384 height 688
click at [1182, 406] on span at bounding box center [1177, 412] width 13 height 13
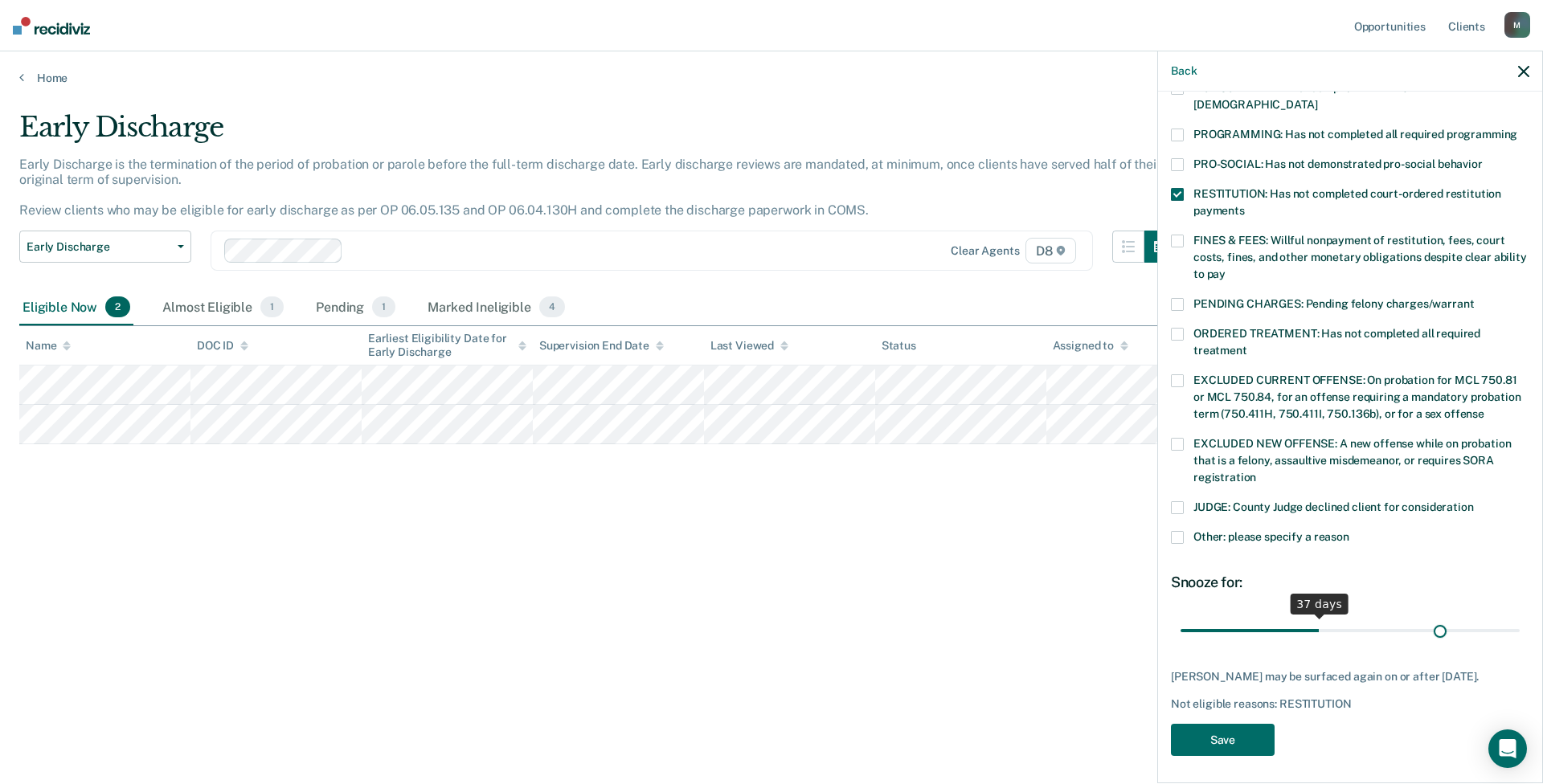
scroll to position [336, 0]
drag, startPoint x: 1282, startPoint y: 615, endPoint x: 1633, endPoint y: 630, distance: 351.3
type input "90"
click at [1222, 599] on input "range" at bounding box center [1350, 630] width 339 height 28
click at [1210, 599] on button "Save" at bounding box center [1222, 741] width 103 height 33
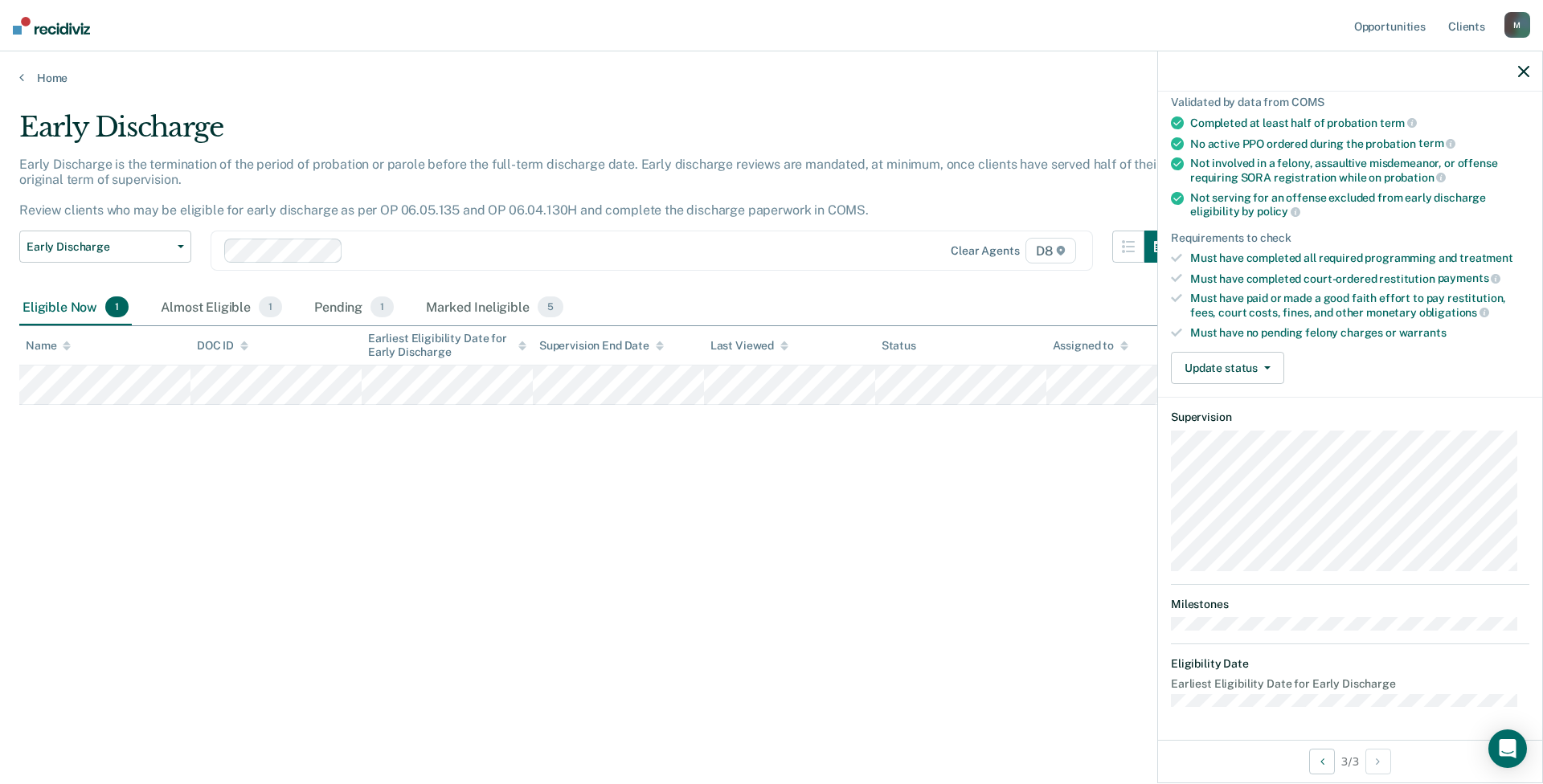
scroll to position [118, 0]
click at [1222, 372] on button "Update status" at bounding box center [1227, 370] width 113 height 32
click at [1222, 438] on button "Mark Ineligible" at bounding box center [1248, 435] width 155 height 26
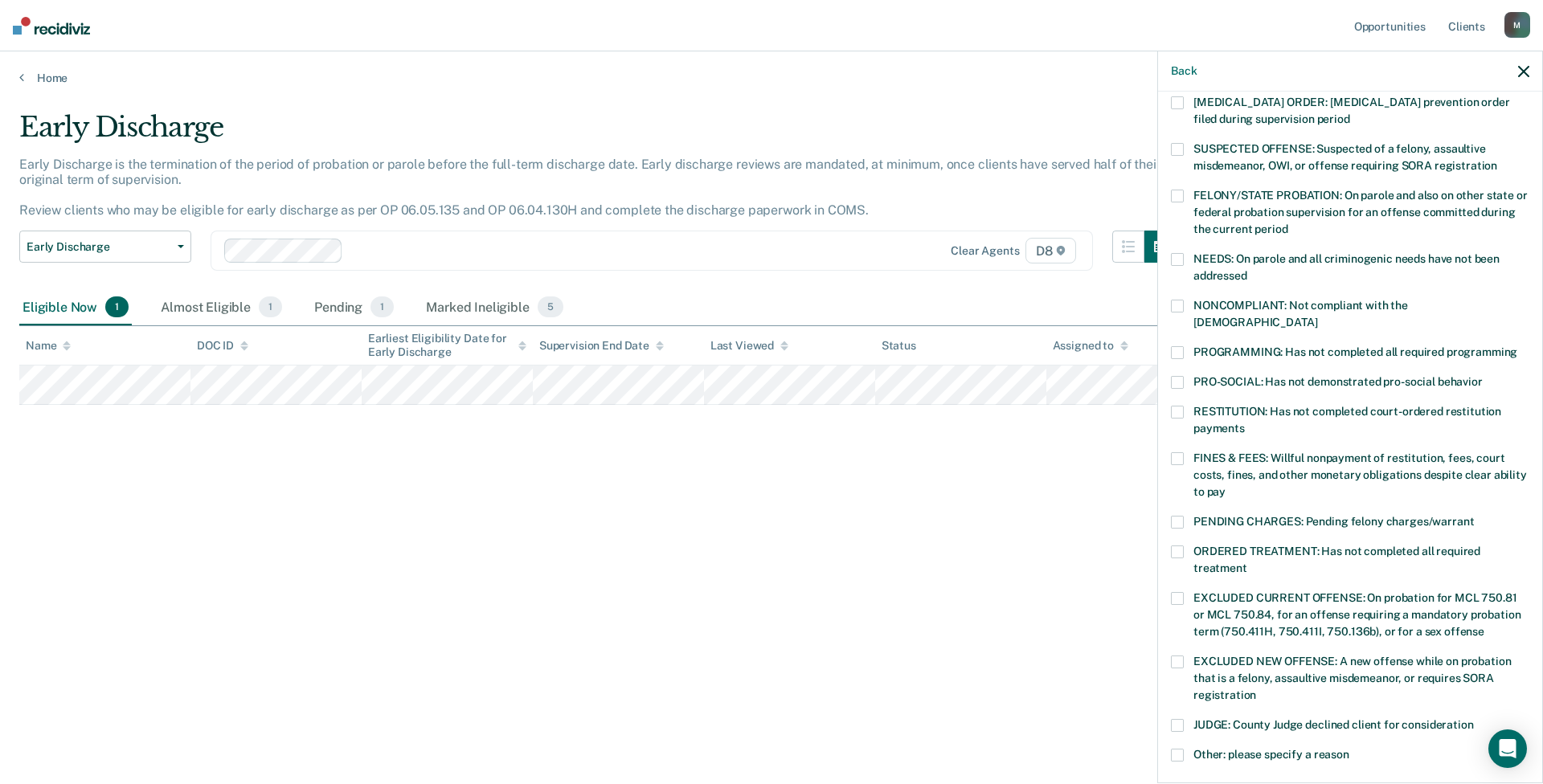
click at [1175, 406] on span at bounding box center [1177, 412] width 13 height 13
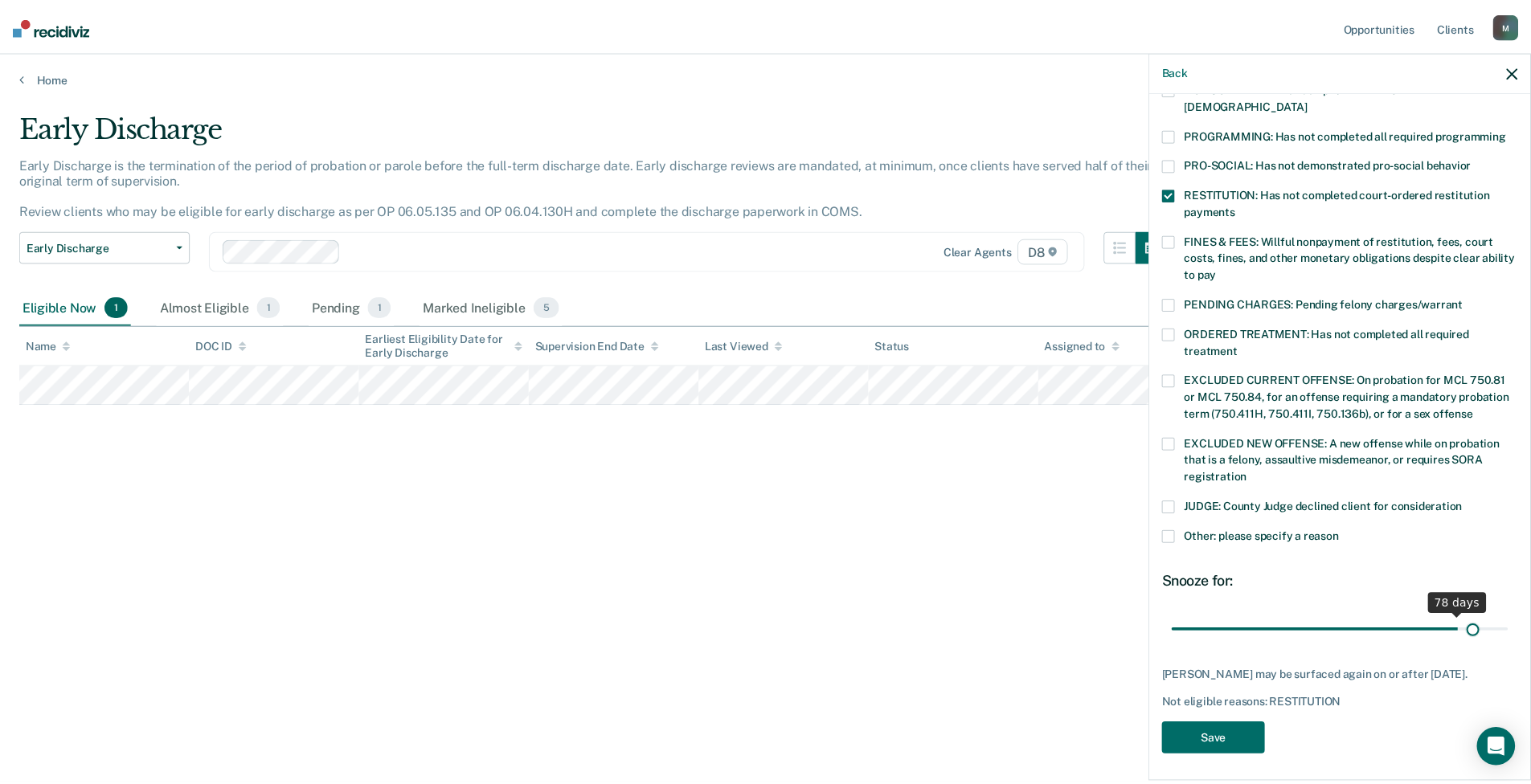
scroll to position [322, 0]
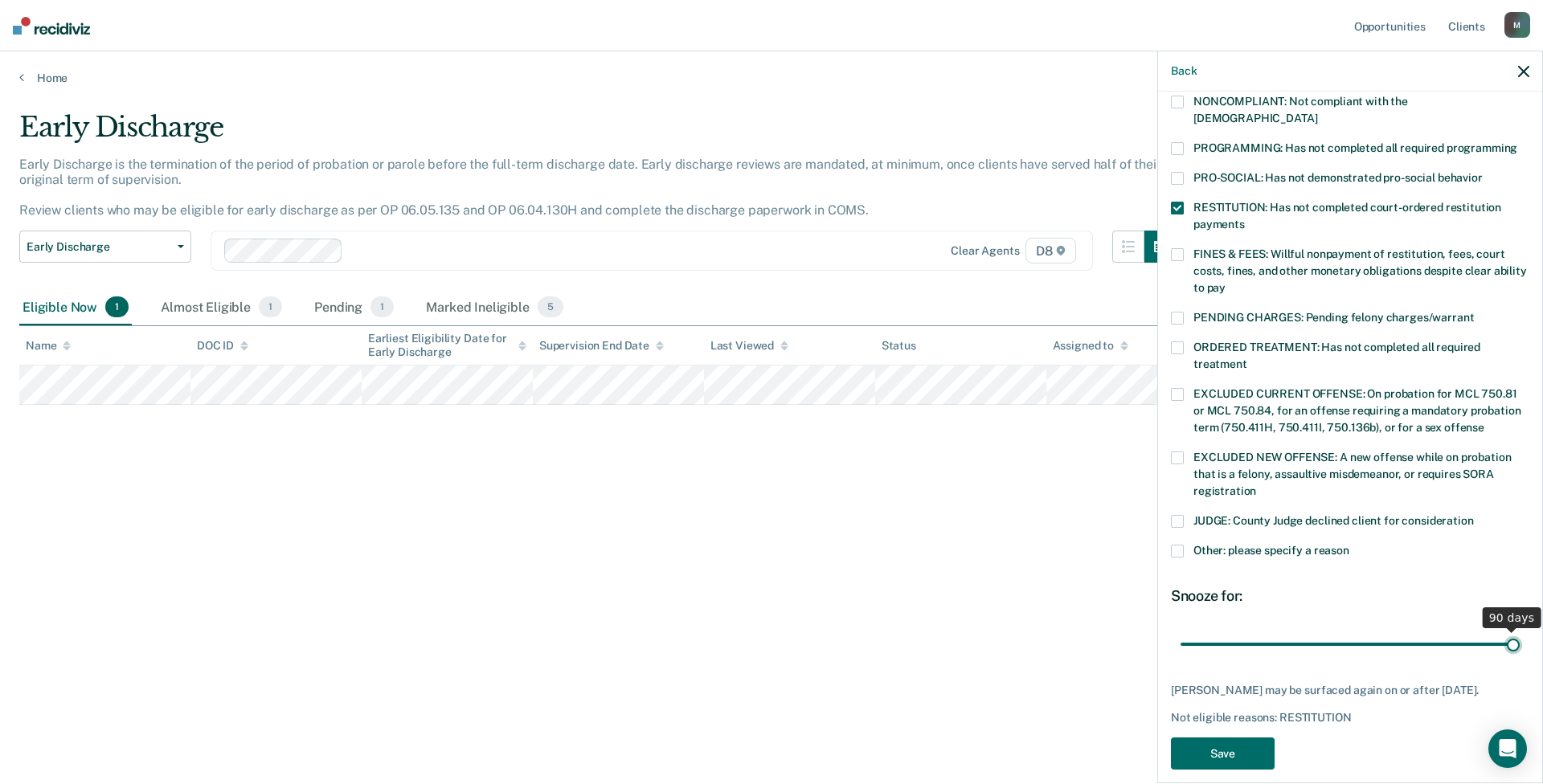
drag, startPoint x: 1287, startPoint y: 616, endPoint x: 1726, endPoint y: 643, distance: 439.8
type input "90"
click at [1222, 599] on input "range" at bounding box center [1350, 644] width 339 height 28
drag, startPoint x: 1252, startPoint y: 745, endPoint x: 1241, endPoint y: 710, distance: 36.7
click at [1222, 599] on button "Save" at bounding box center [1222, 754] width 103 height 33
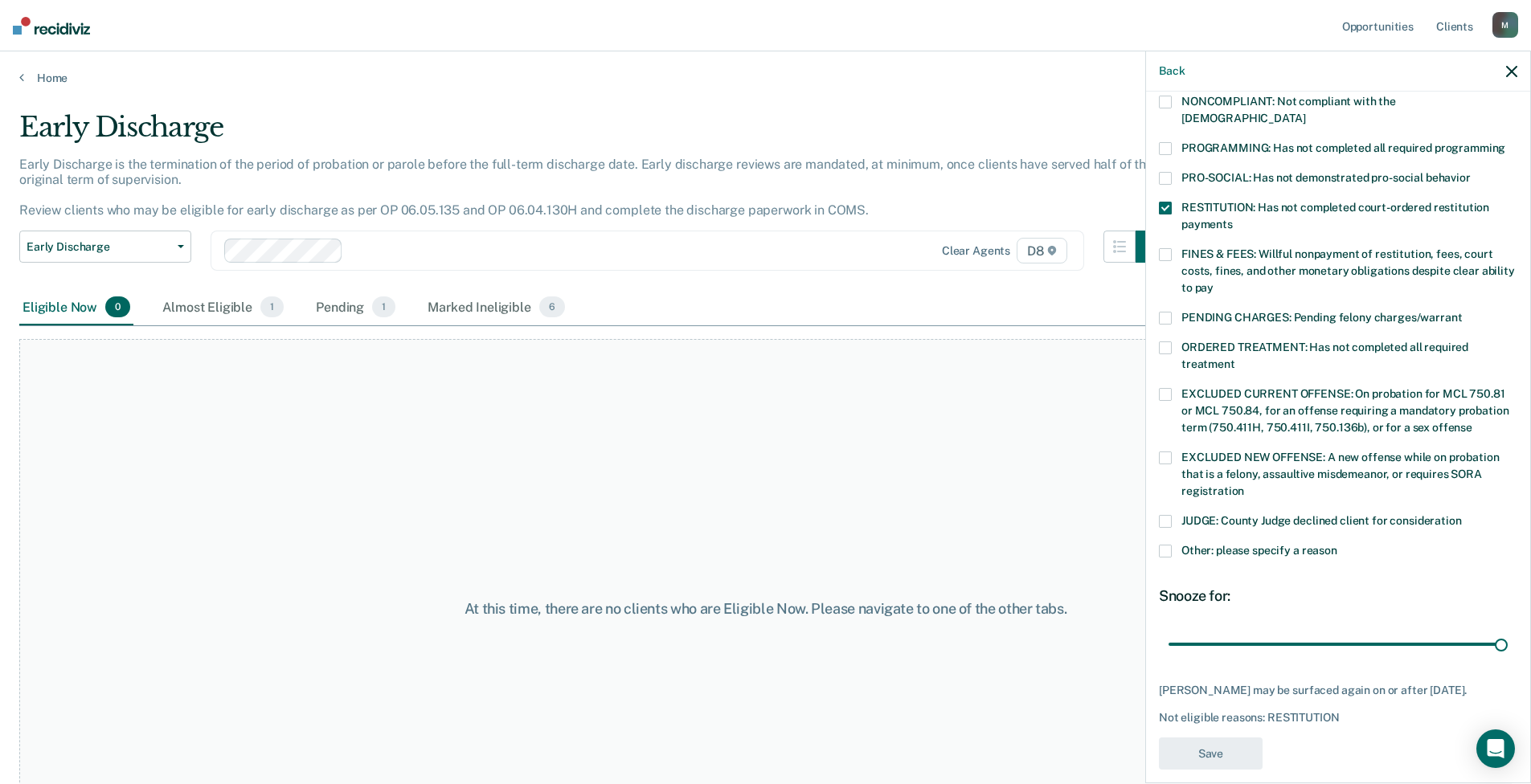
scroll to position [237, 0]
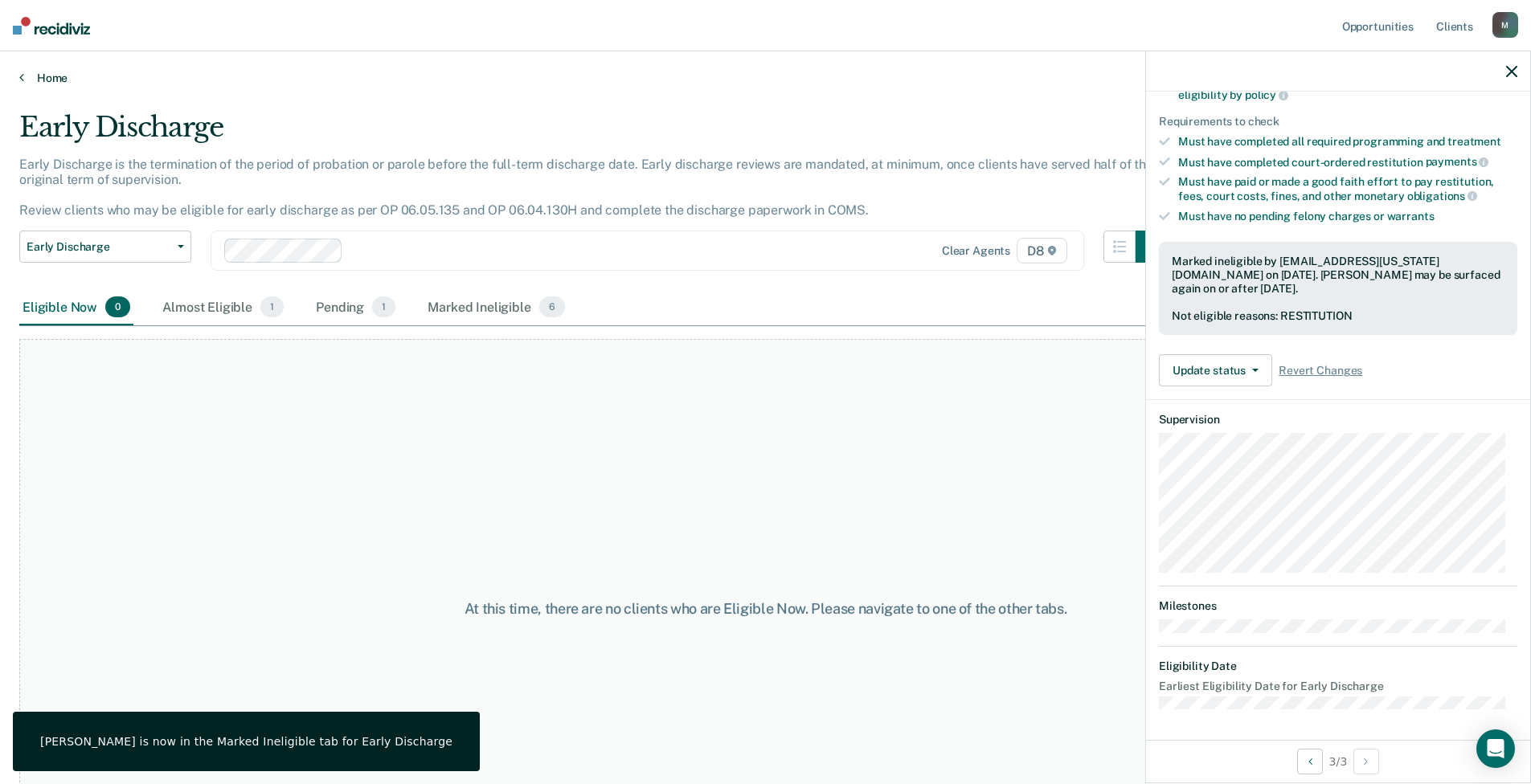
click at [49, 77] on link "Home" at bounding box center [765, 77] width 1493 height 15
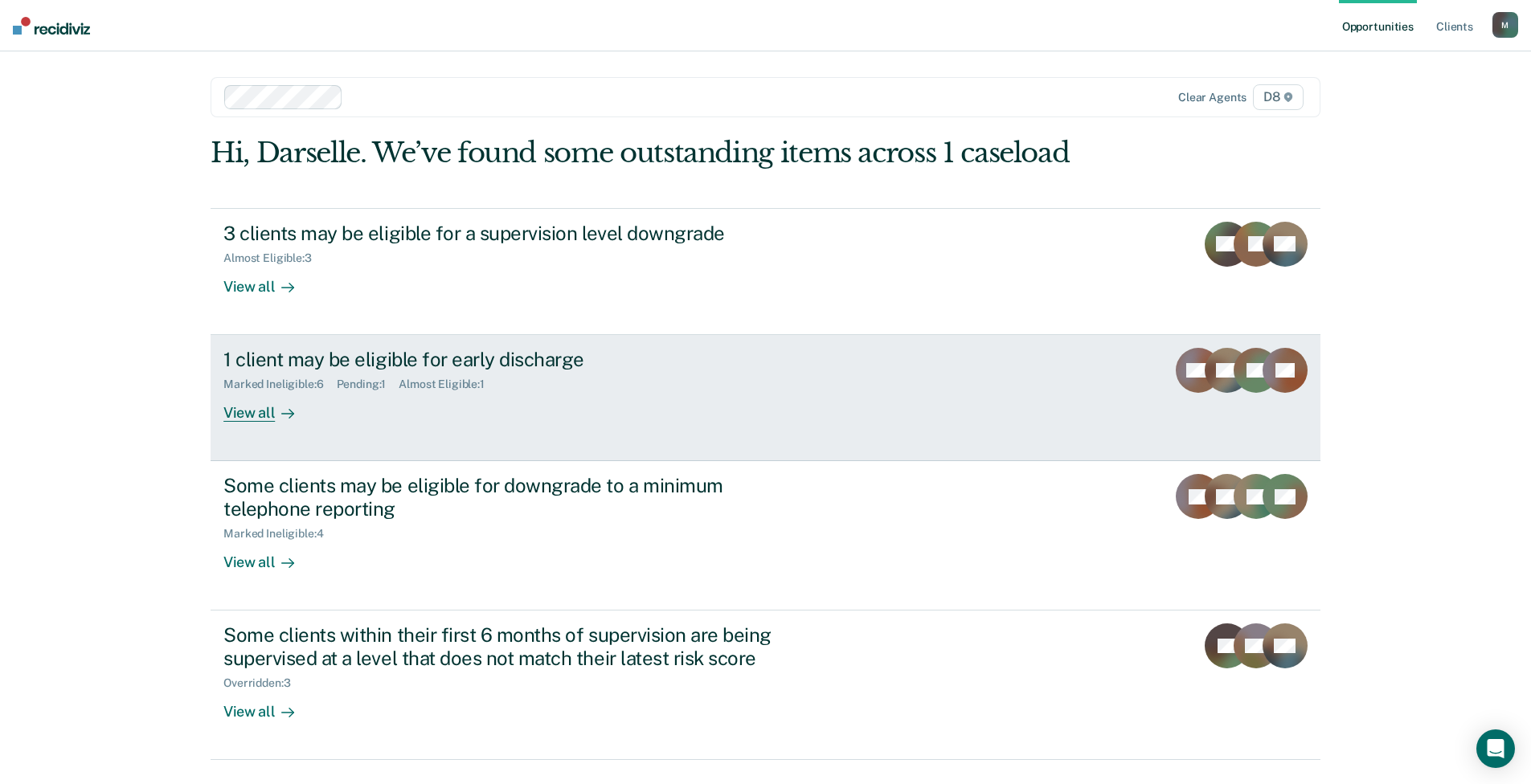
click at [422, 433] on link "1 client may be eligible for early discharge Marked Ineligible : 6 Pending : 1 …" at bounding box center [765, 397] width 1110 height 126
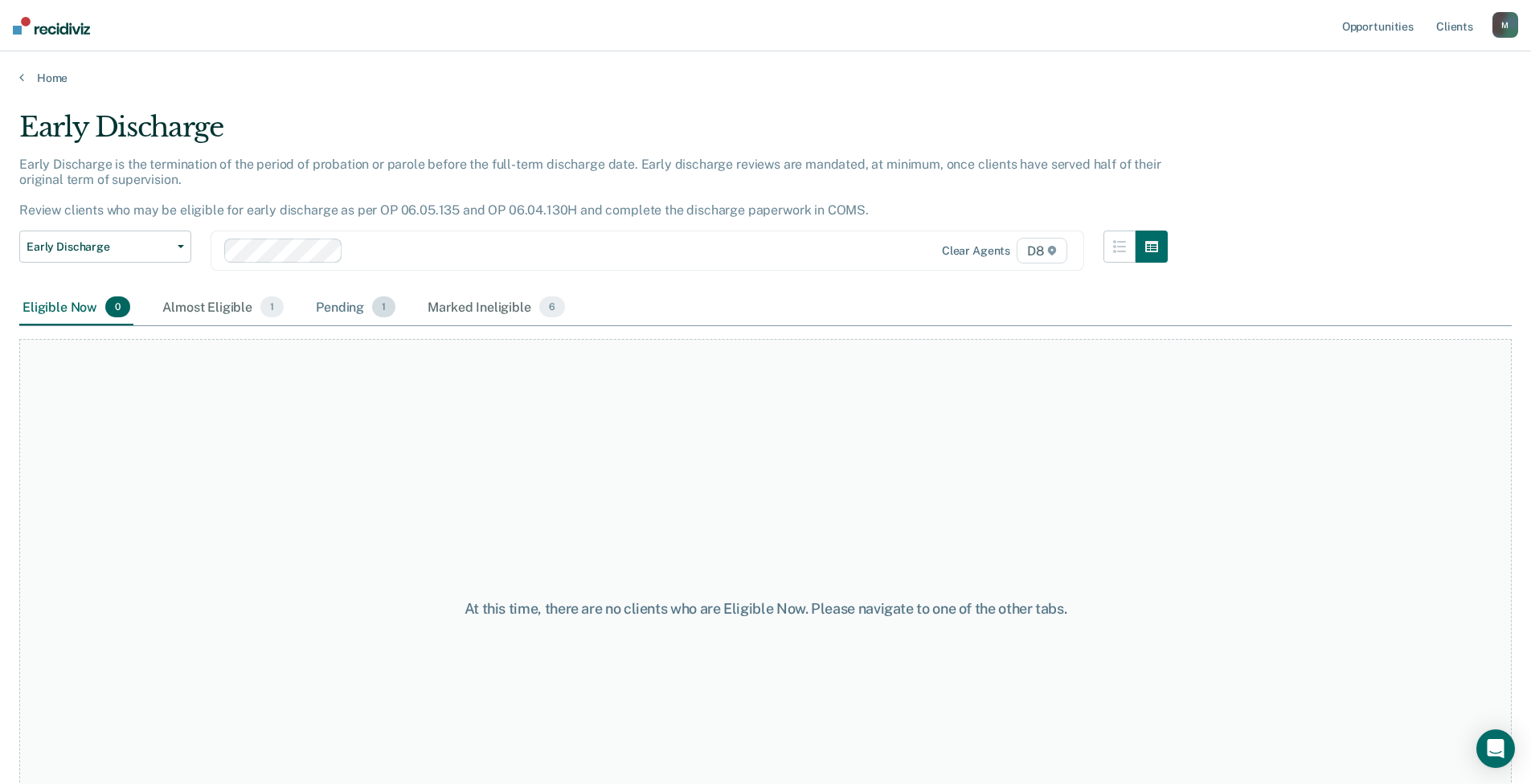
click at [364, 309] on div "Pending 1" at bounding box center [356, 308] width 86 height 36
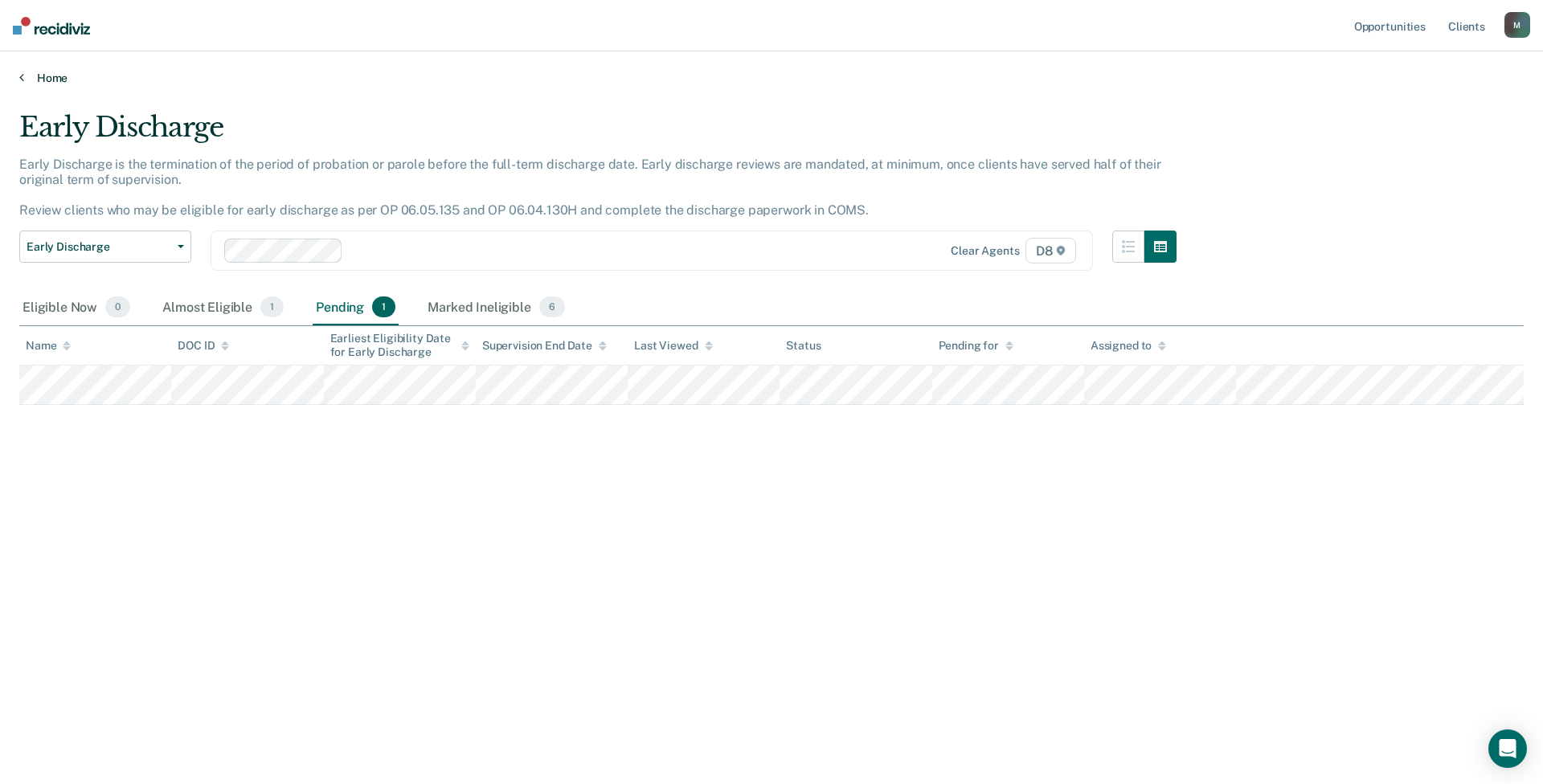
click at [35, 83] on link "Home" at bounding box center [771, 77] width 1505 height 15
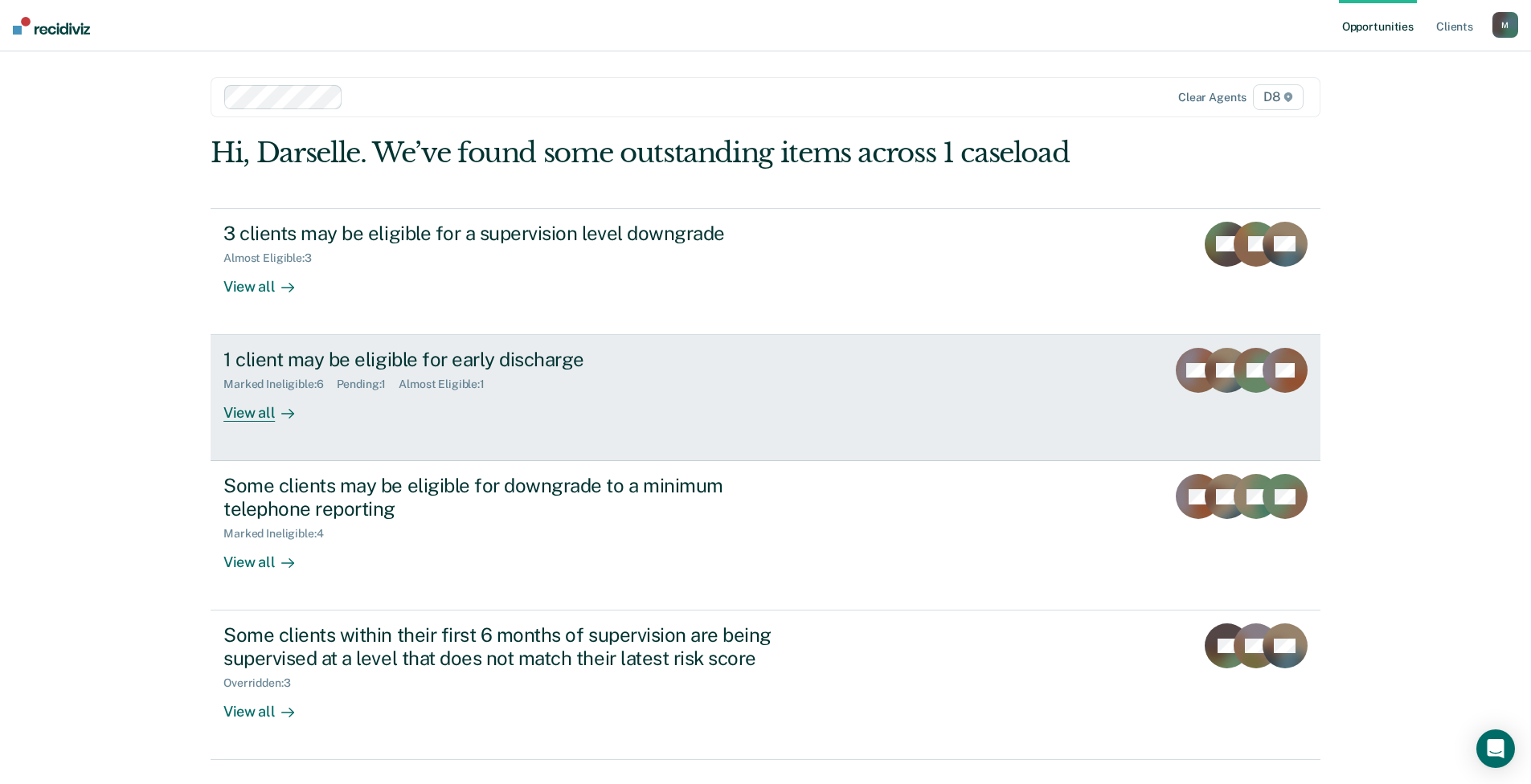
scroll to position [40, 0]
